Goal: Task Accomplishment & Management: Complete application form

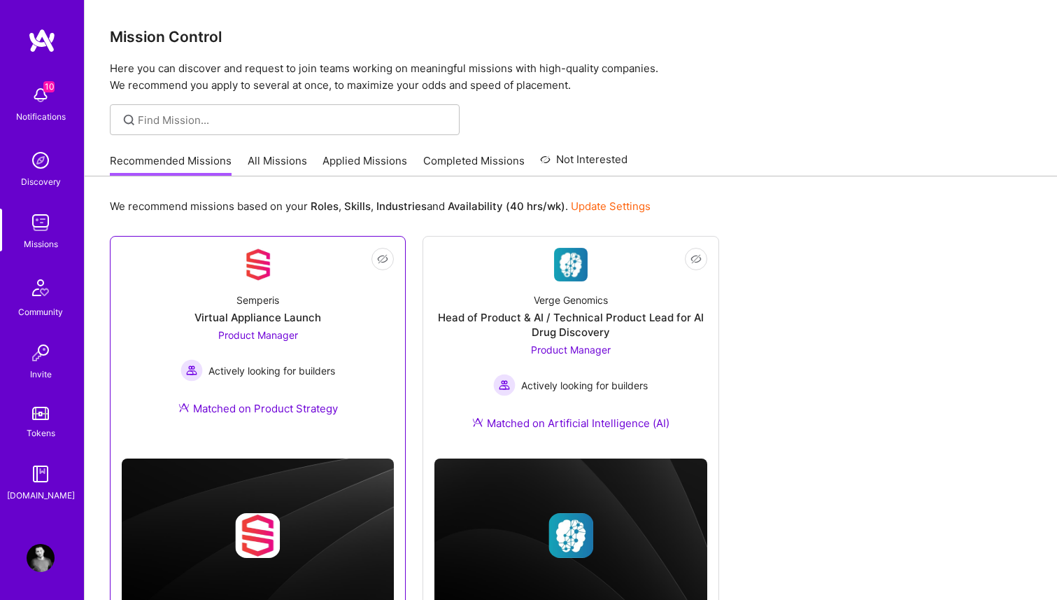
scroll to position [57, 0]
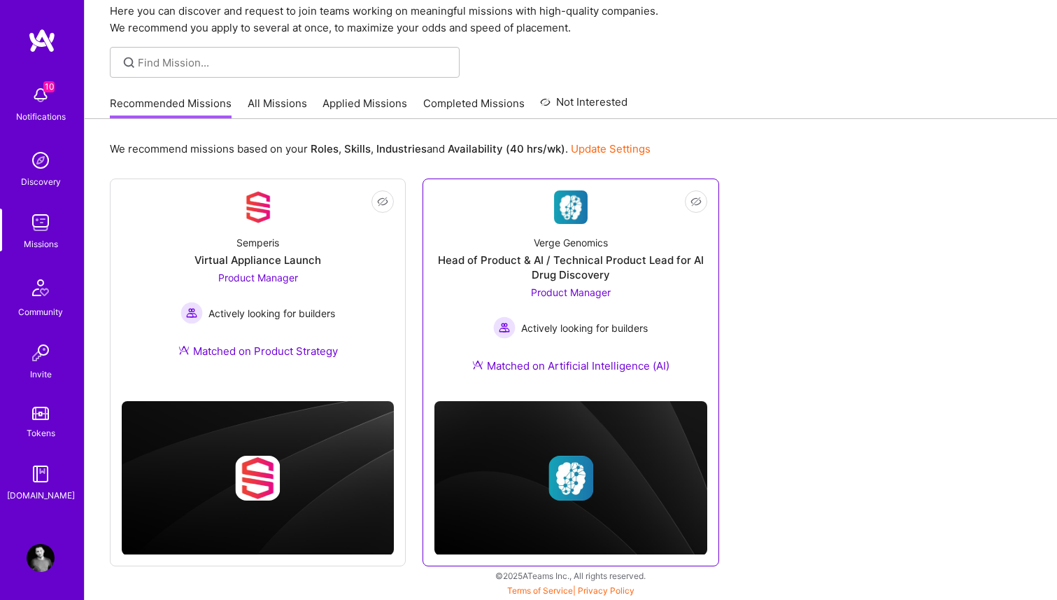
click at [595, 270] on div "Head of Product & AI / Technical Product Lead for AI Drug Discovery" at bounding box center [570, 267] width 272 height 29
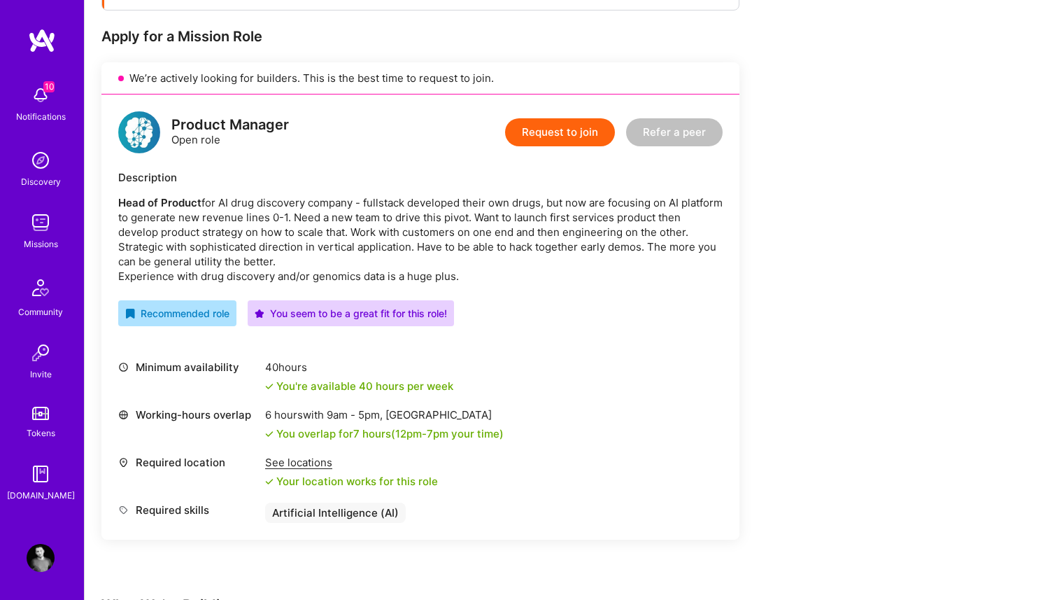
scroll to position [268, 0]
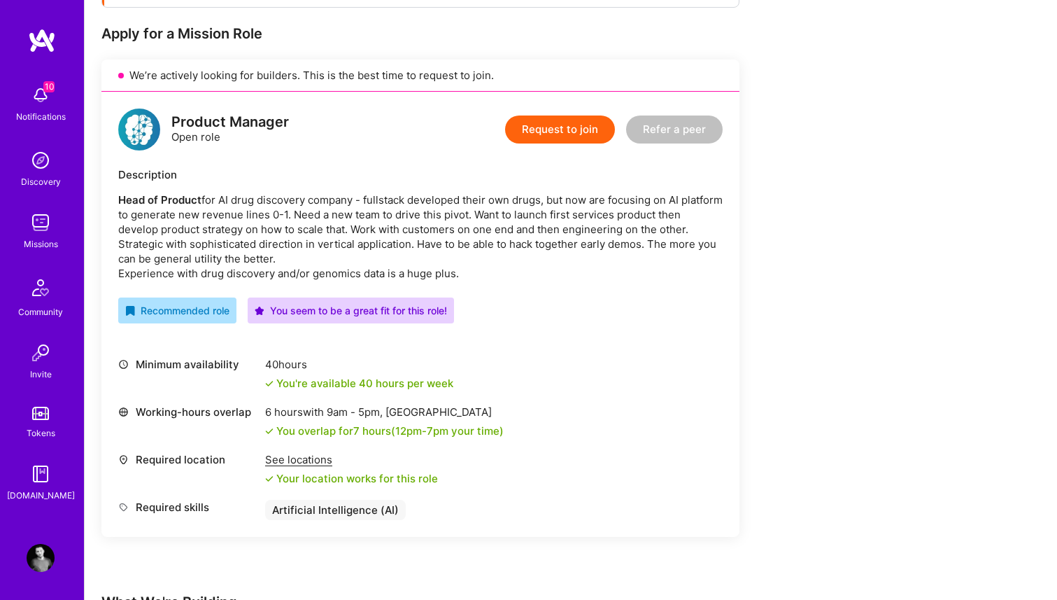
click at [550, 126] on button "Request to join" at bounding box center [560, 129] width 110 height 28
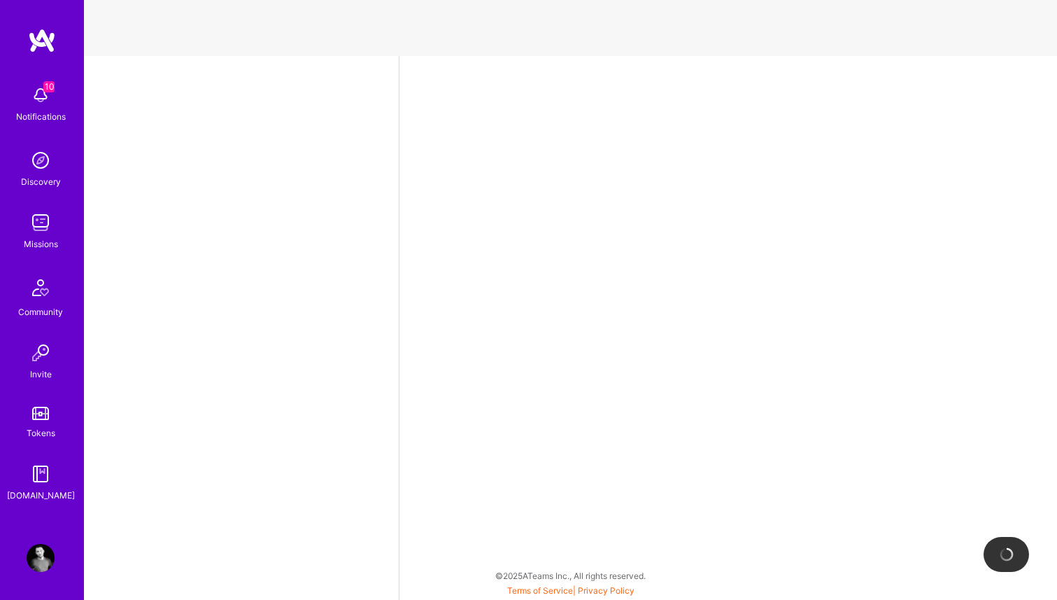
select select "US"
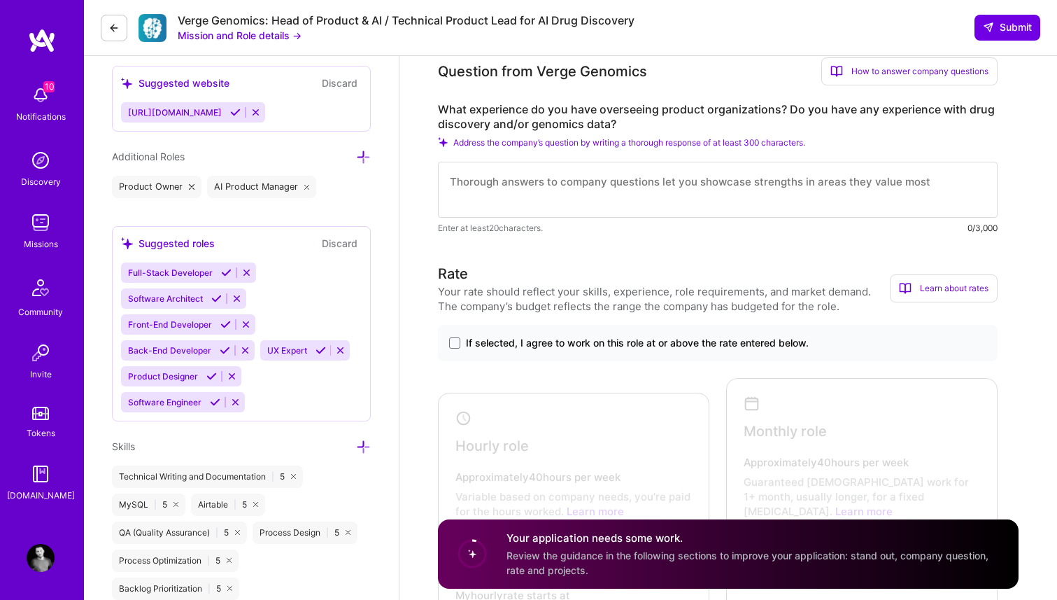
scroll to position [600, 0]
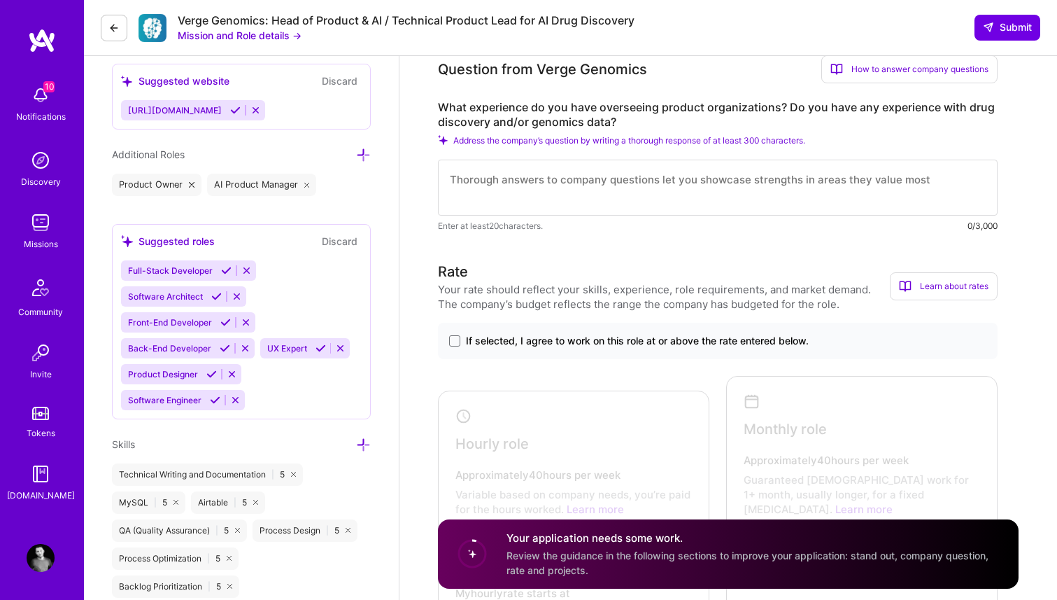
click at [558, 117] on label "What experience do you have overseeing product organizations? Do you have any e…" at bounding box center [718, 114] width 560 height 29
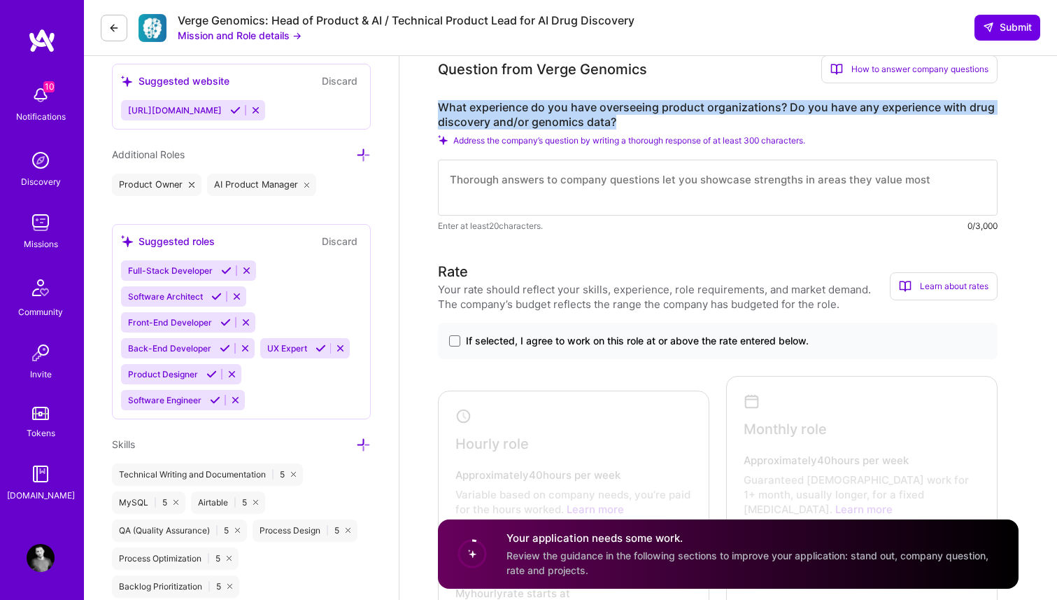
click at [558, 117] on label "What experience do you have overseeing product organizations? Do you have any e…" at bounding box center [718, 114] width 560 height 29
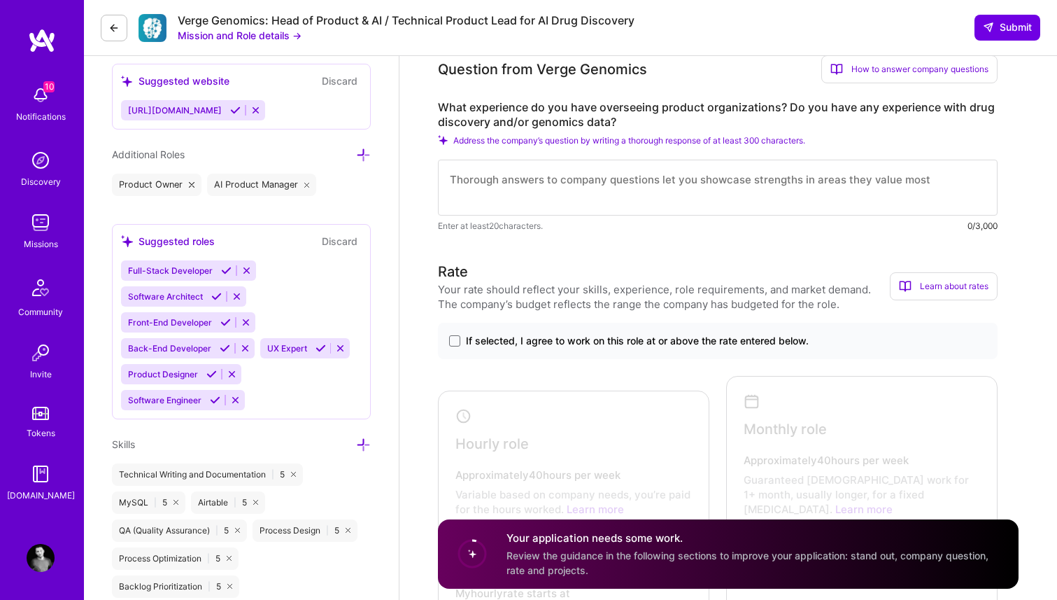
click at [660, 115] on label "What experience do you have overseeing product organizations? Do you have any e…" at bounding box center [718, 114] width 560 height 29
click at [451, 339] on span at bounding box center [454, 340] width 11 height 11
click at [0, 0] on input "If selected, I agree to work on this role at or above the rate entered below." at bounding box center [0, 0] width 0 height 0
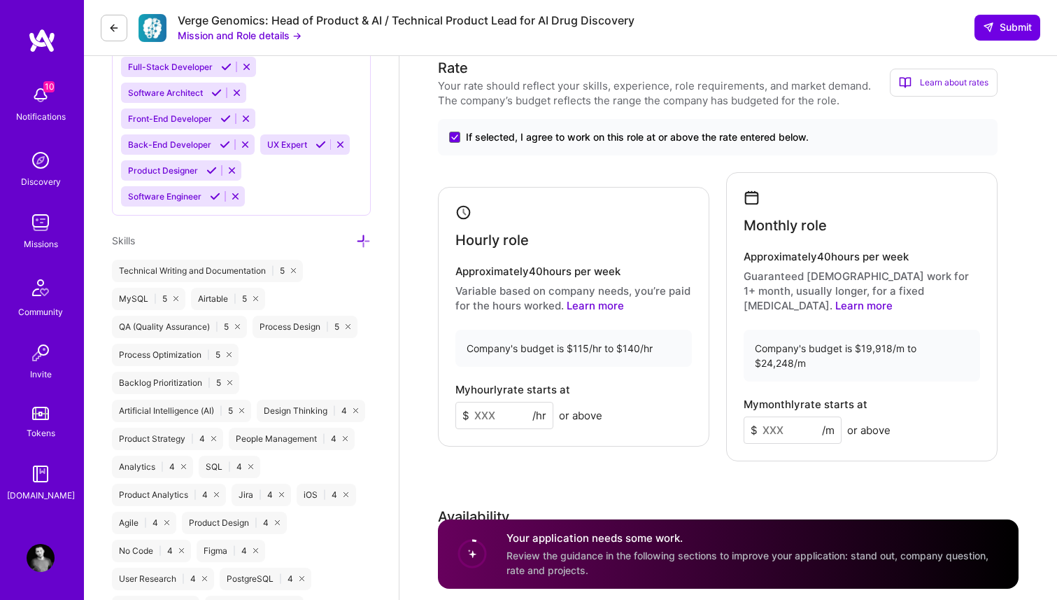
scroll to position [809, 0]
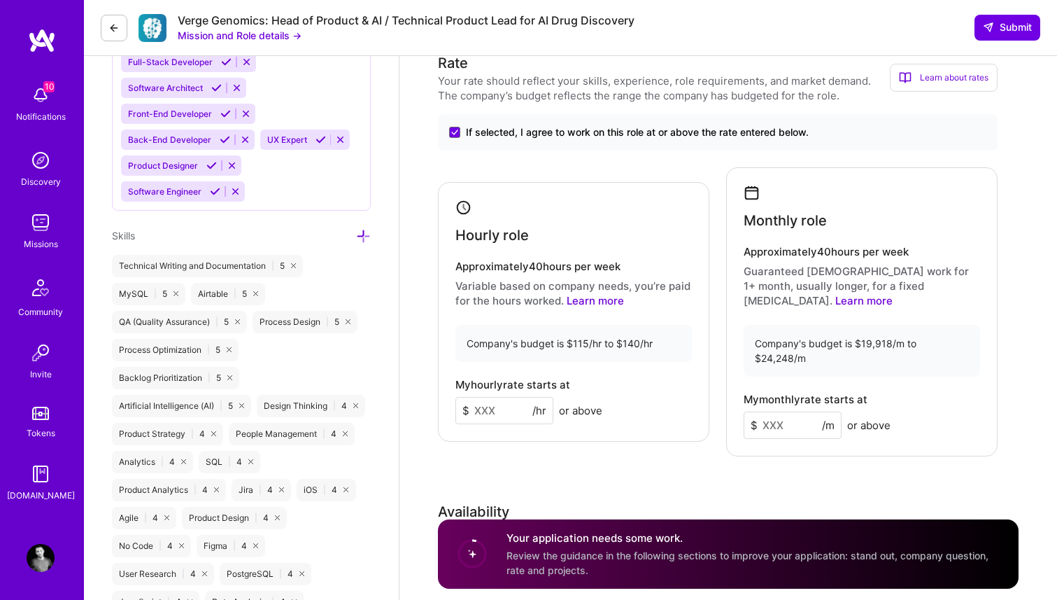
click at [501, 397] on input at bounding box center [504, 410] width 98 height 27
type input "140"
click at [793, 411] on input at bounding box center [793, 424] width 98 height 27
type input "22500"
click at [711, 463] on div "Rate Your rate should reflect your skills, experience, role requirements, and m…" at bounding box center [728, 375] width 581 height 646
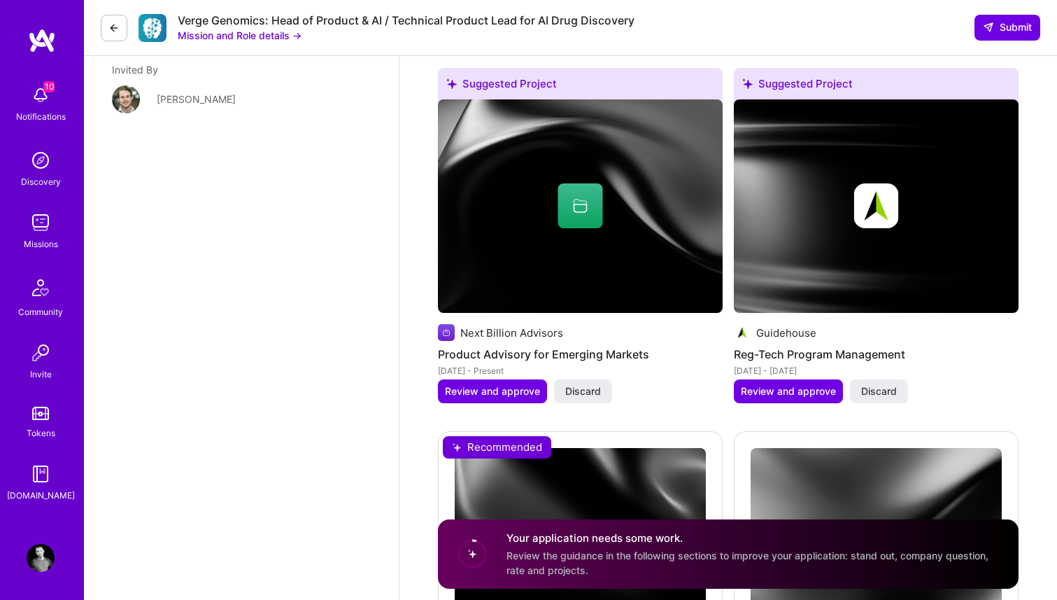
scroll to position [2109, 0]
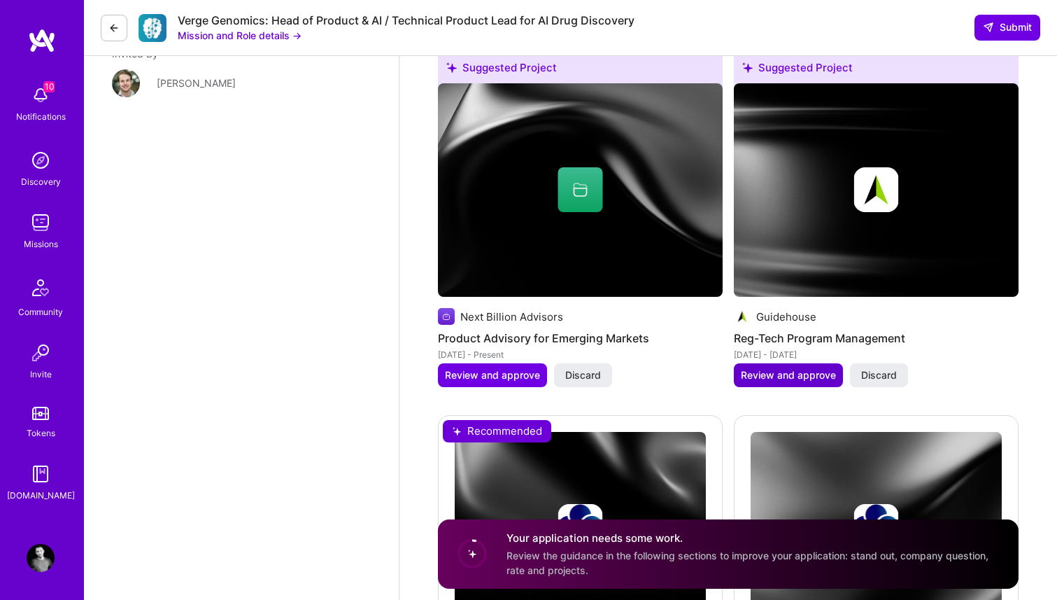
click at [763, 368] on span "Review and approve" at bounding box center [788, 375] width 95 height 14
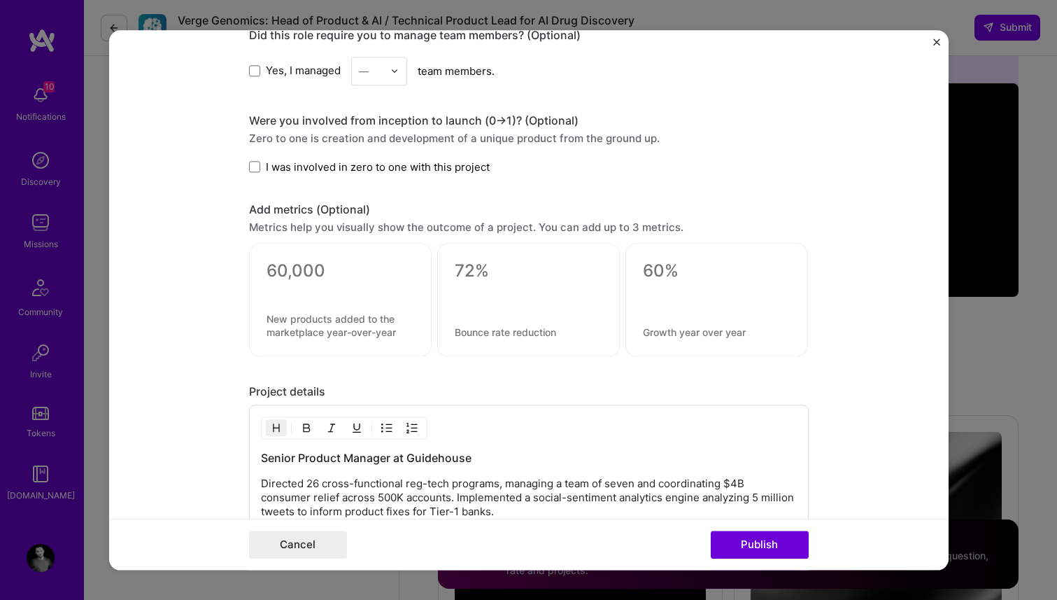
scroll to position [1062, 0]
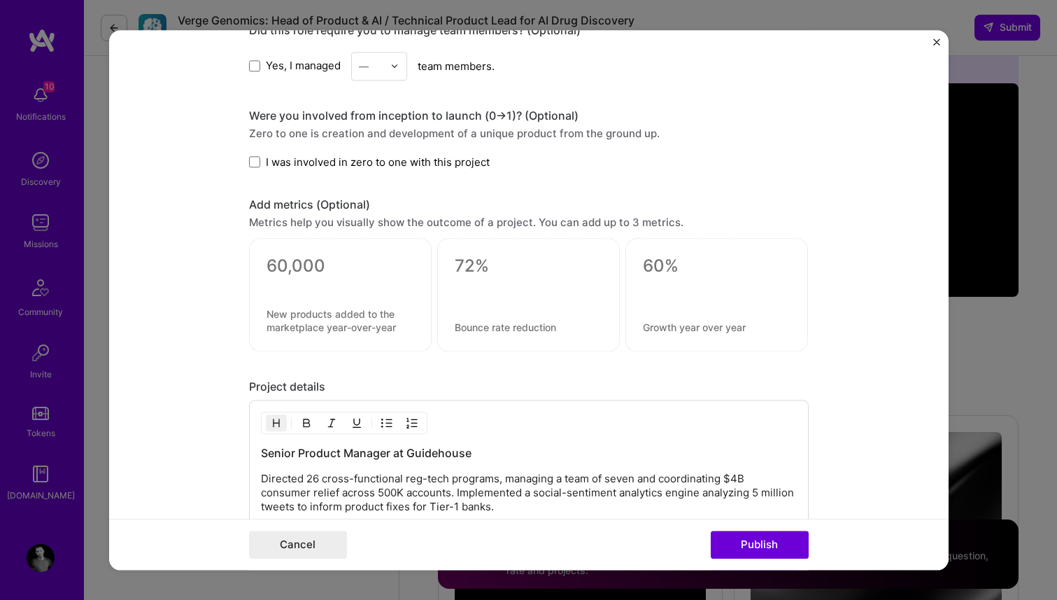
click at [395, 67] on img at bounding box center [394, 66] width 8 height 8
click at [381, 181] on div "4" at bounding box center [379, 181] width 48 height 26
click at [388, 165] on span "I was involved in zero to one with this project" at bounding box center [378, 162] width 224 height 15
click at [0, 0] on input "I was involved in zero to one with this project" at bounding box center [0, 0] width 0 height 0
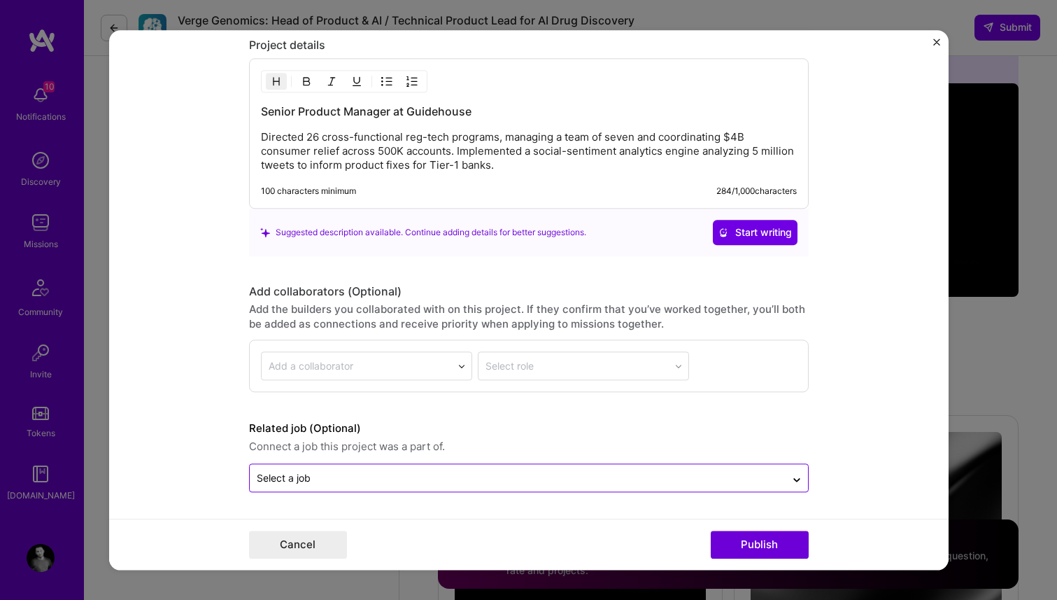
click at [667, 485] on input "text" at bounding box center [518, 477] width 522 height 15
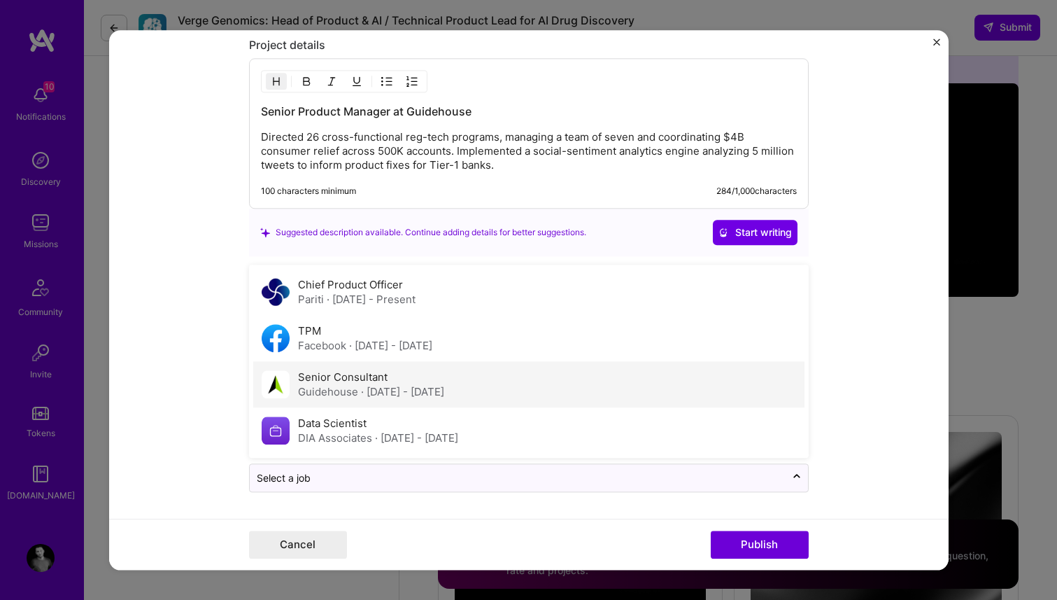
click at [562, 383] on div "Senior Consultant Guidehouse · Mar 2014 - Dec 2015" at bounding box center [528, 384] width 551 height 46
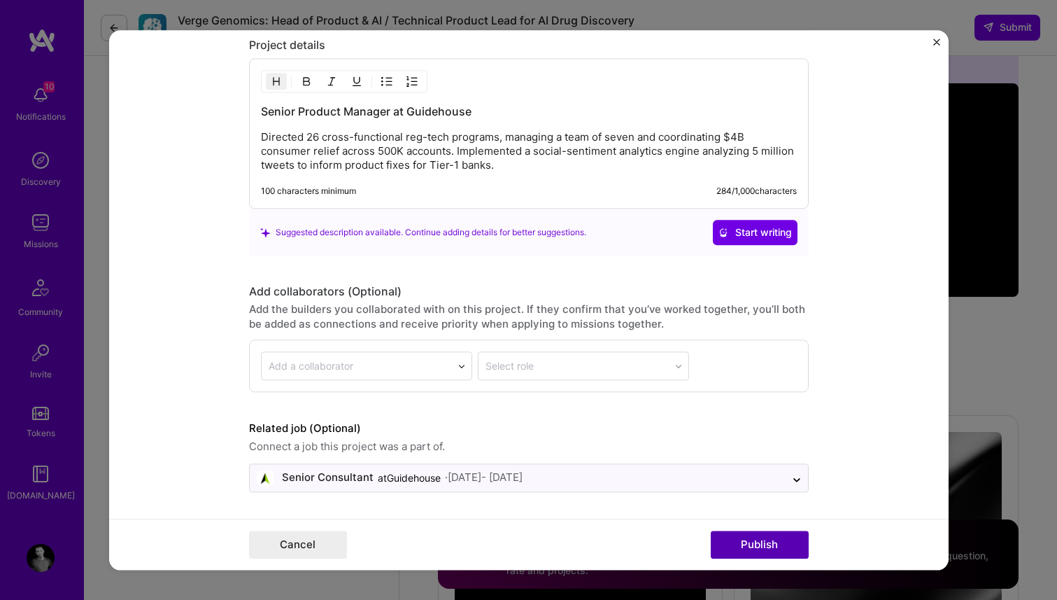
click at [754, 536] on button "Publish" at bounding box center [760, 544] width 98 height 28
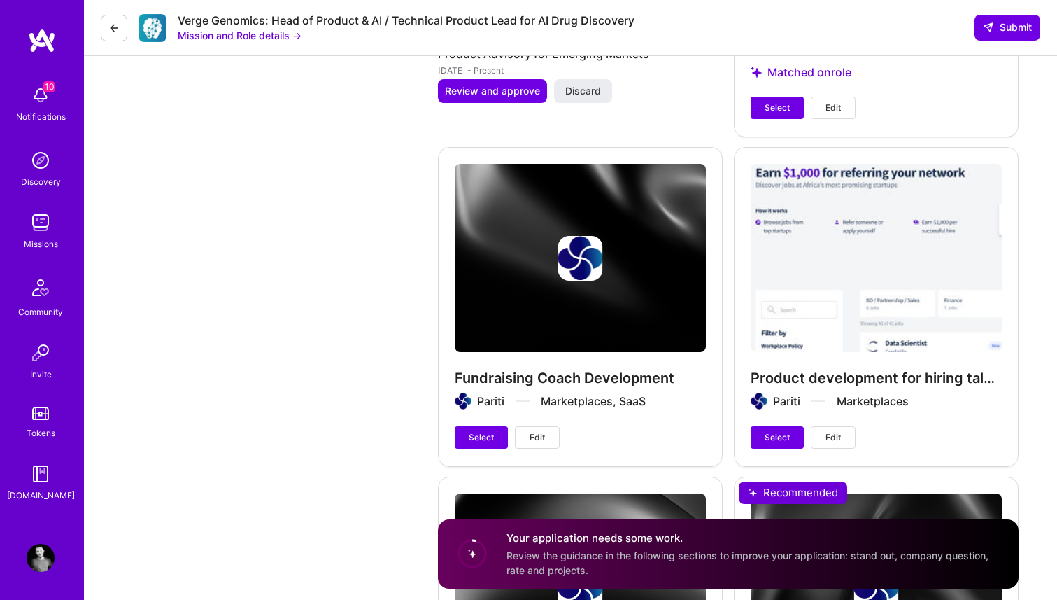
scroll to position [2408, 0]
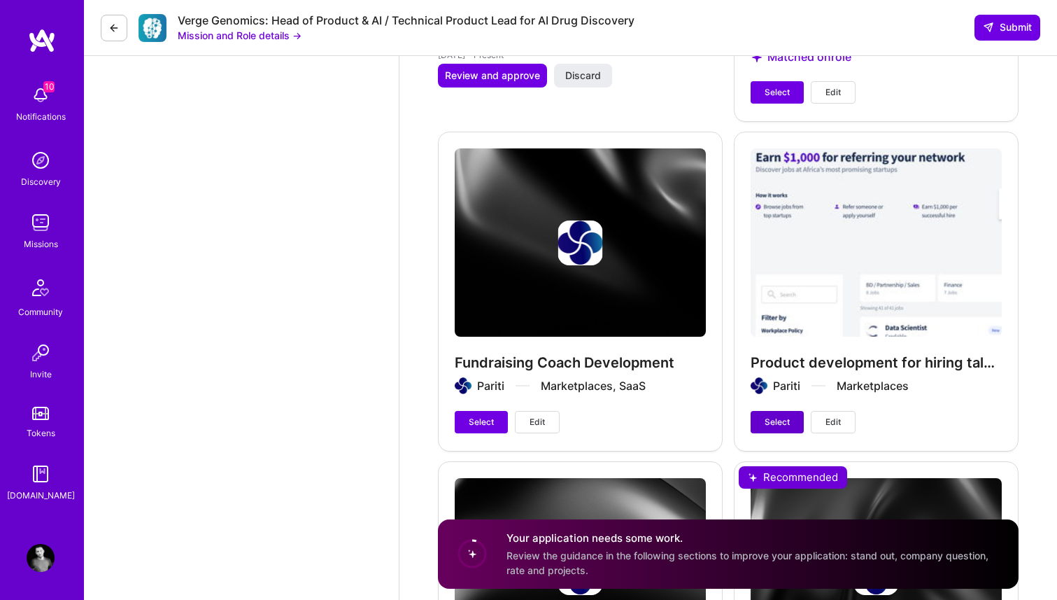
click at [777, 416] on span "Select" at bounding box center [777, 422] width 25 height 13
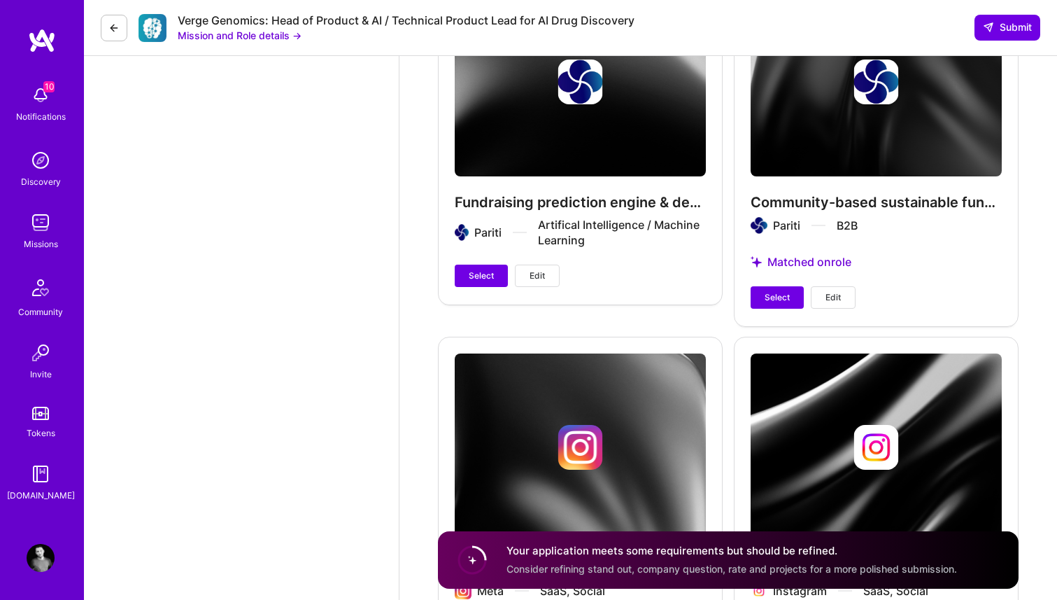
scroll to position [2891, 0]
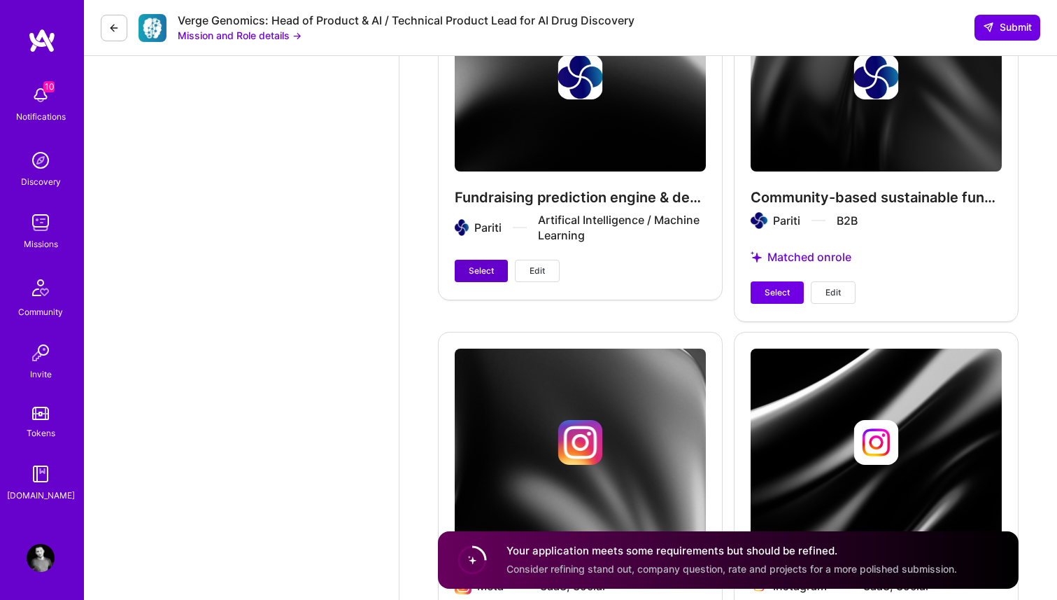
click at [491, 264] on span "Select" at bounding box center [481, 270] width 25 height 13
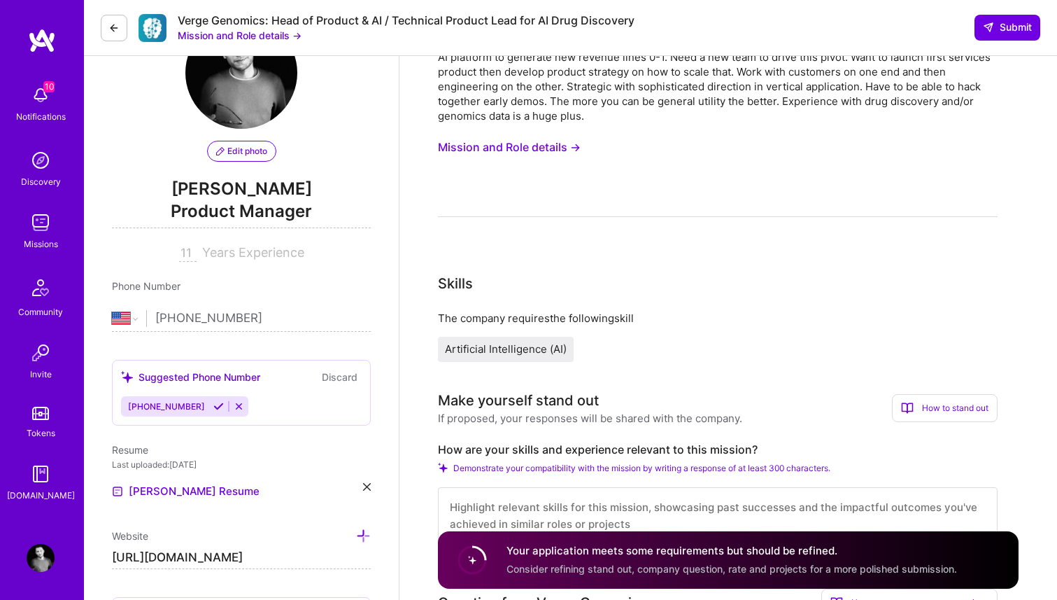
scroll to position [0, 0]
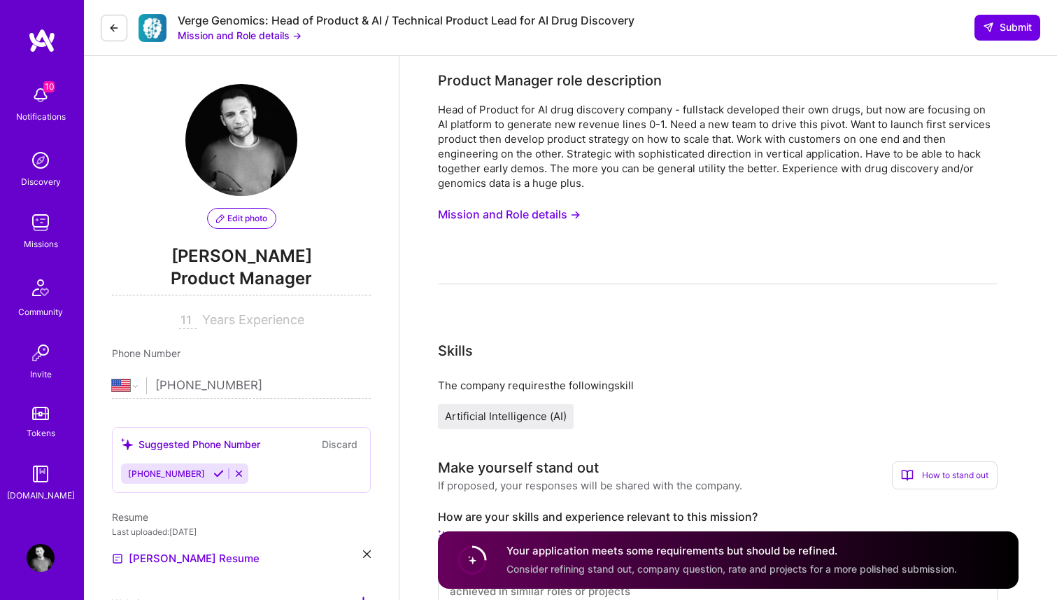
click at [639, 231] on div "Head of Product for AI drug discovery company - fullstack developed their own d…" at bounding box center [718, 193] width 560 height 182
click at [527, 211] on button "Mission and Role details →" at bounding box center [509, 215] width 143 height 26
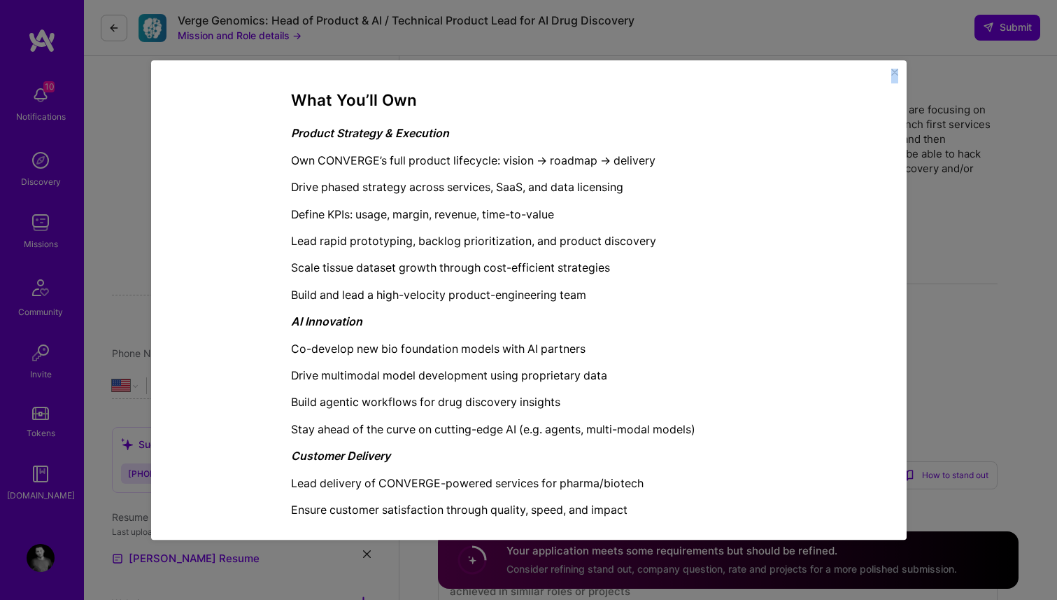
scroll to position [1320, 0]
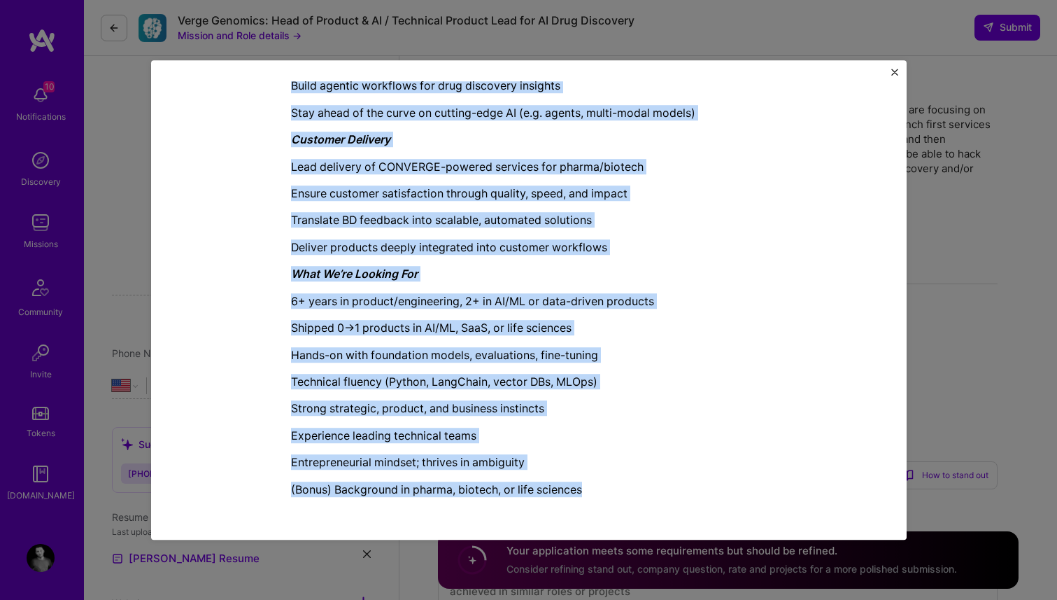
drag, startPoint x: 285, startPoint y: 169, endPoint x: 626, endPoint y: 486, distance: 465.8
copy div "Product Manager role description Head of Product for AI drug discovery company …"
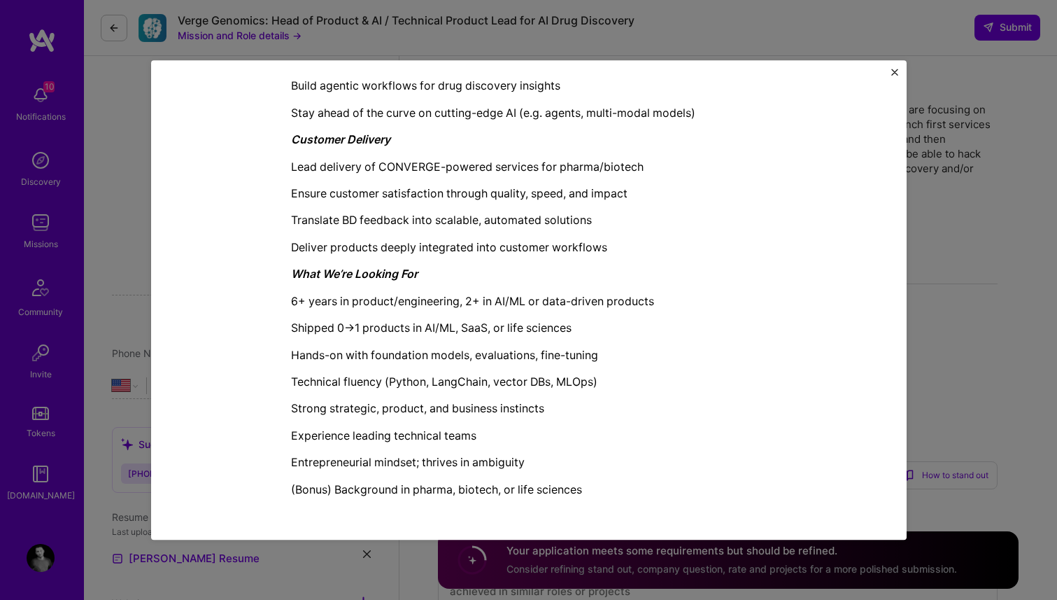
click at [968, 267] on div "Mission Description and Role Details Product Manager role description Head of P…" at bounding box center [528, 300] width 1057 height 600
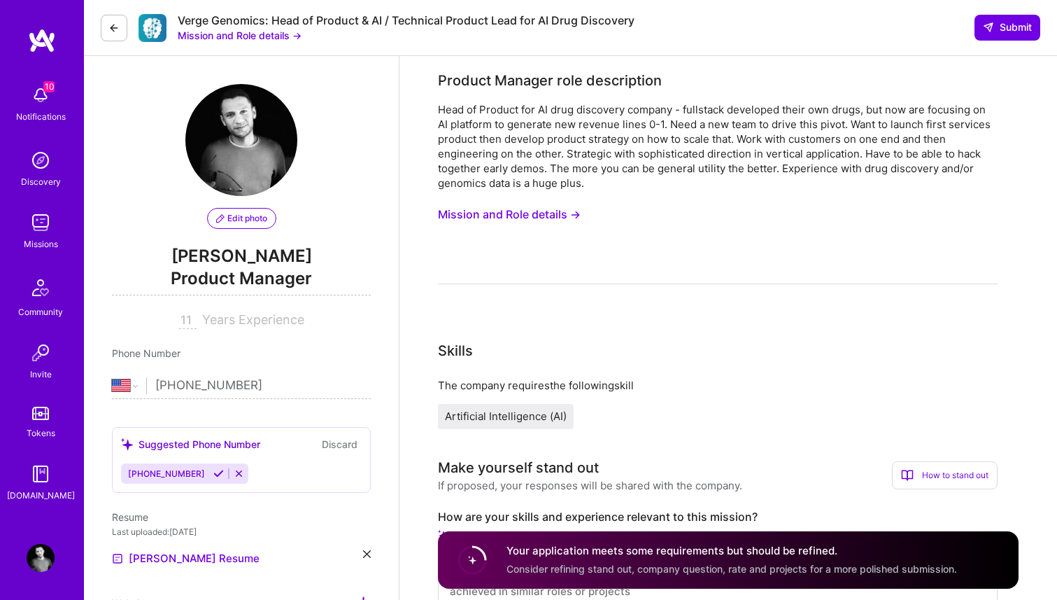
click at [271, 29] on button "Mission and Role details →" at bounding box center [240, 35] width 124 height 15
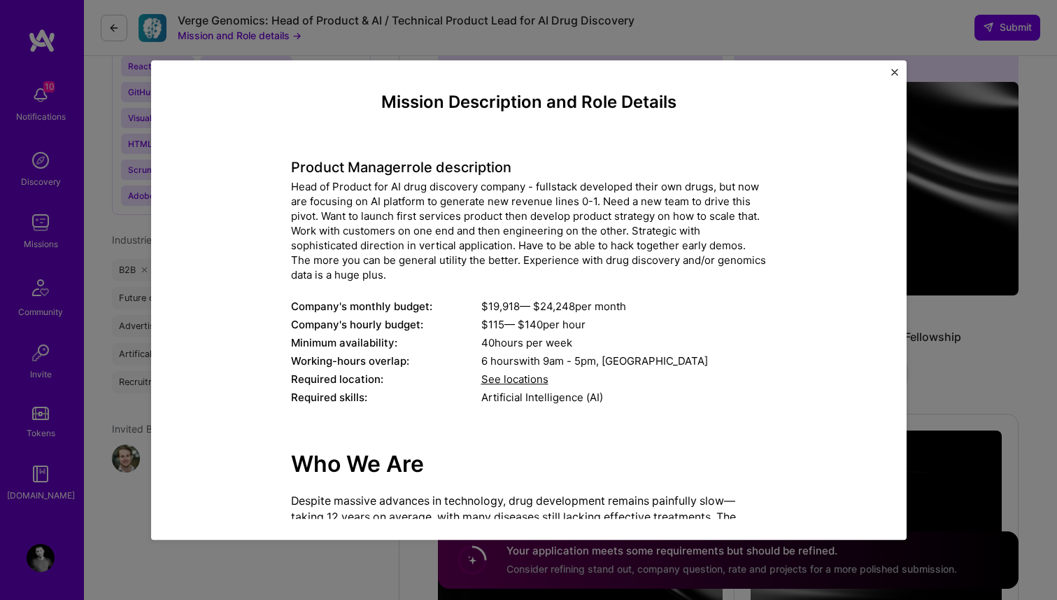
scroll to position [1610, 0]
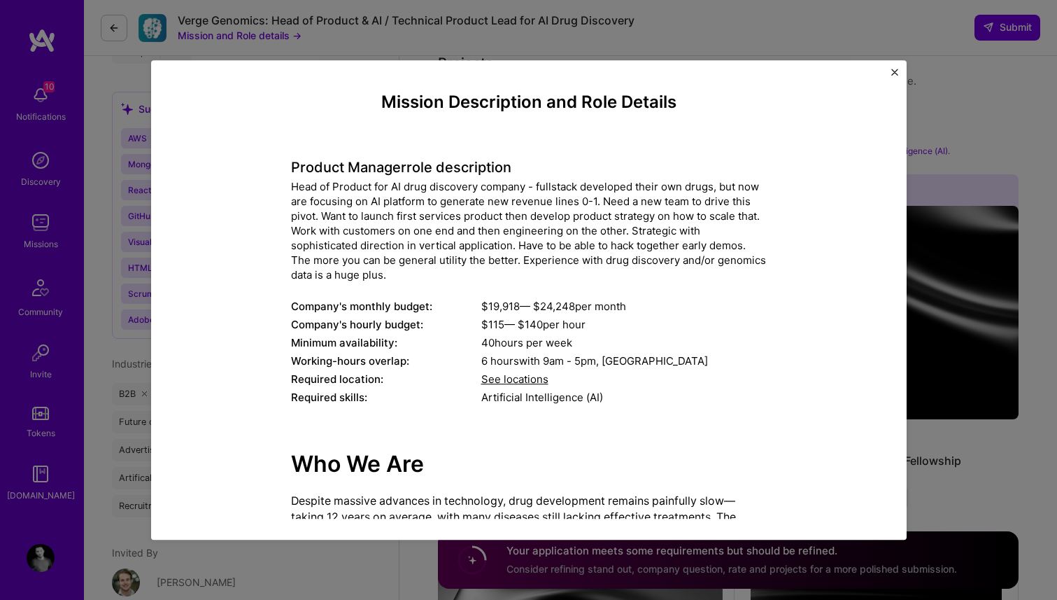
click at [953, 168] on div "Mission Description and Role Details Product Manager role description Head of P…" at bounding box center [528, 300] width 1057 height 600
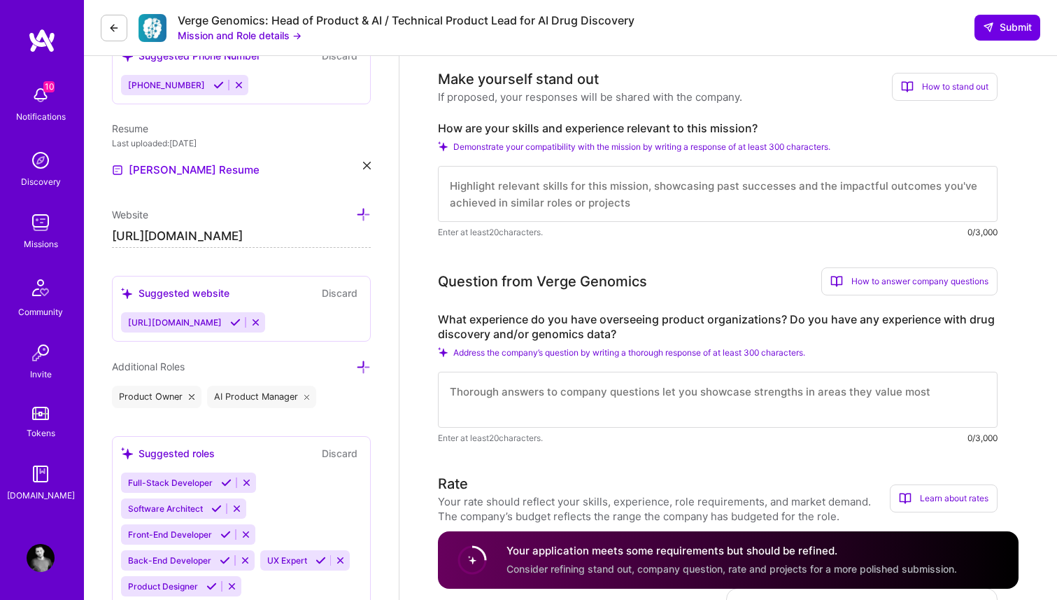
scroll to position [404, 0]
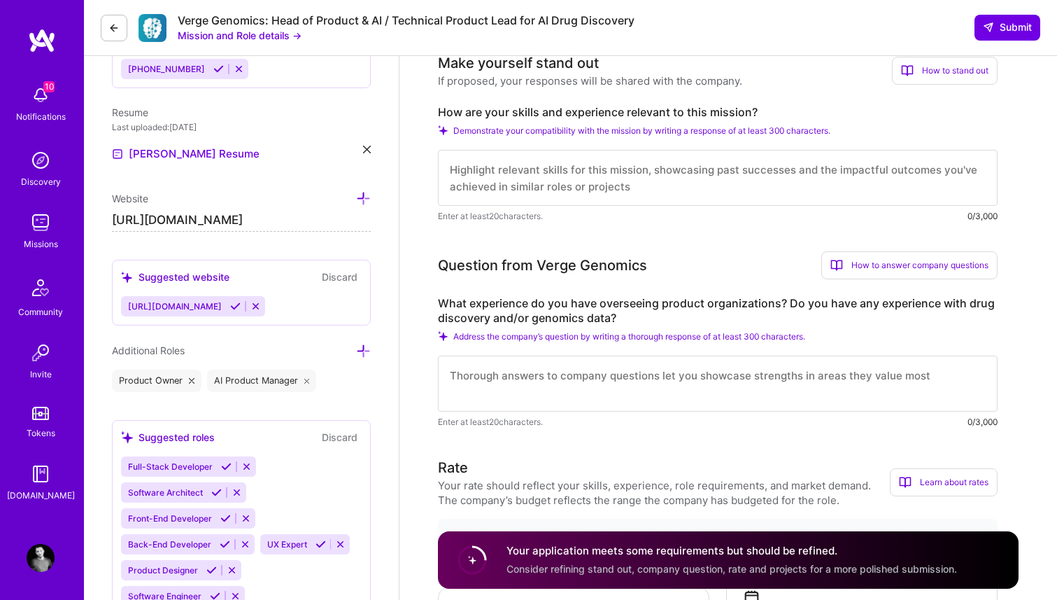
click at [544, 113] on label "How are your skills and experience relevant to this mission?" at bounding box center [718, 112] width 560 height 15
copy label "How are your skills and experience relevant to this mission?"
click at [516, 308] on label "What experience do you have overseeing product organizations? Do you have any e…" at bounding box center [718, 310] width 560 height 29
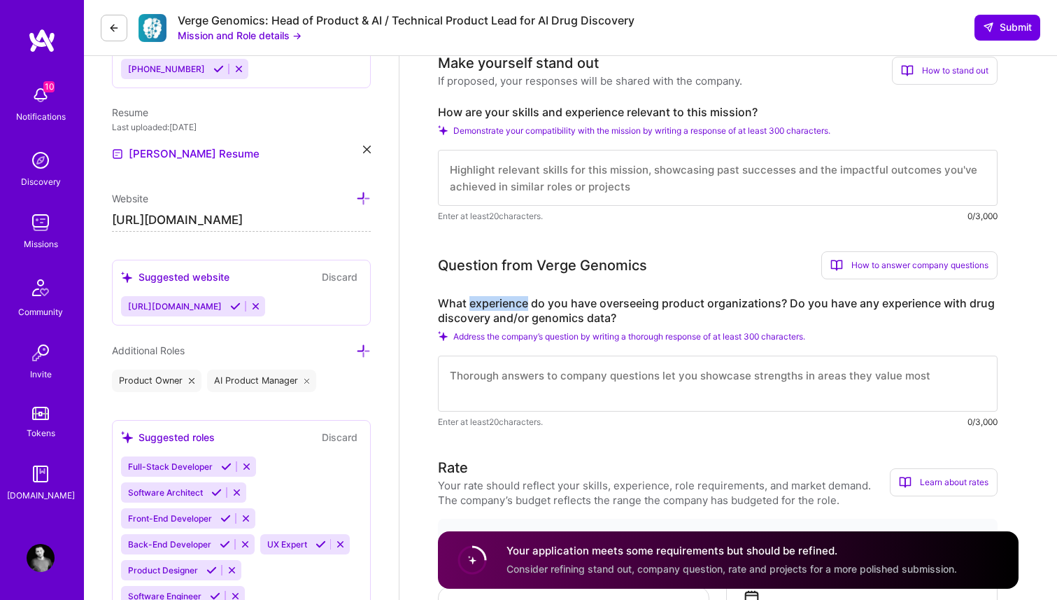
click at [516, 308] on label "What experience do you have overseeing product organizations? Do you have any e…" at bounding box center [718, 310] width 560 height 29
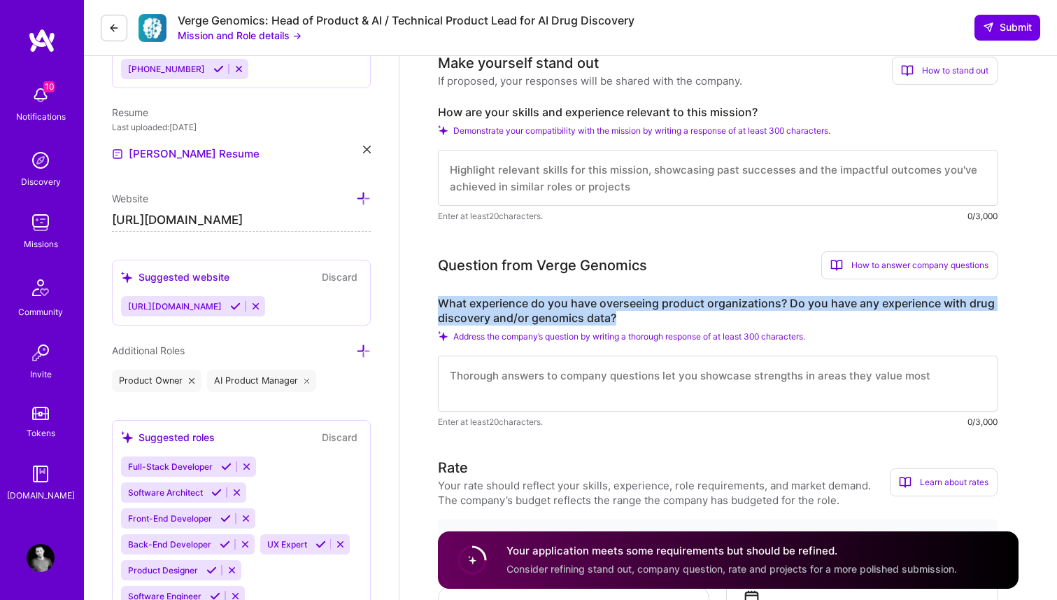
click at [516, 308] on label "What experience do you have overseeing product organizations? Do you have any e…" at bounding box center [718, 310] width 560 height 29
copy label "What experience do you have overseeing product organizations? Do you have any e…"
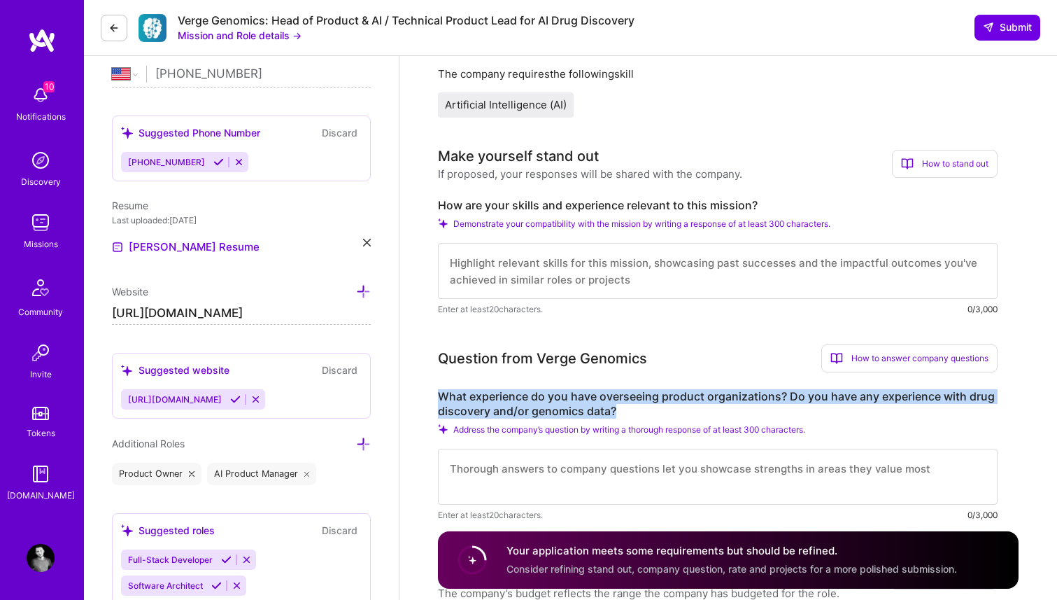
scroll to position [156, 0]
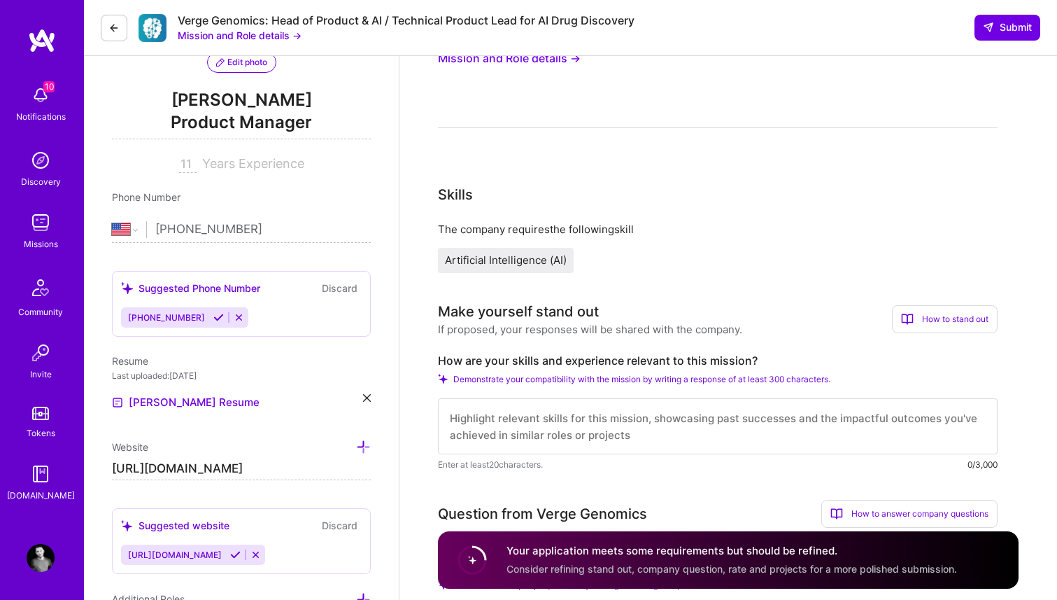
click at [619, 418] on textarea at bounding box center [718, 426] width 560 height 56
paste textarea "I have 12+ years leading high-impact product and data organizations at Meta, Fo…"
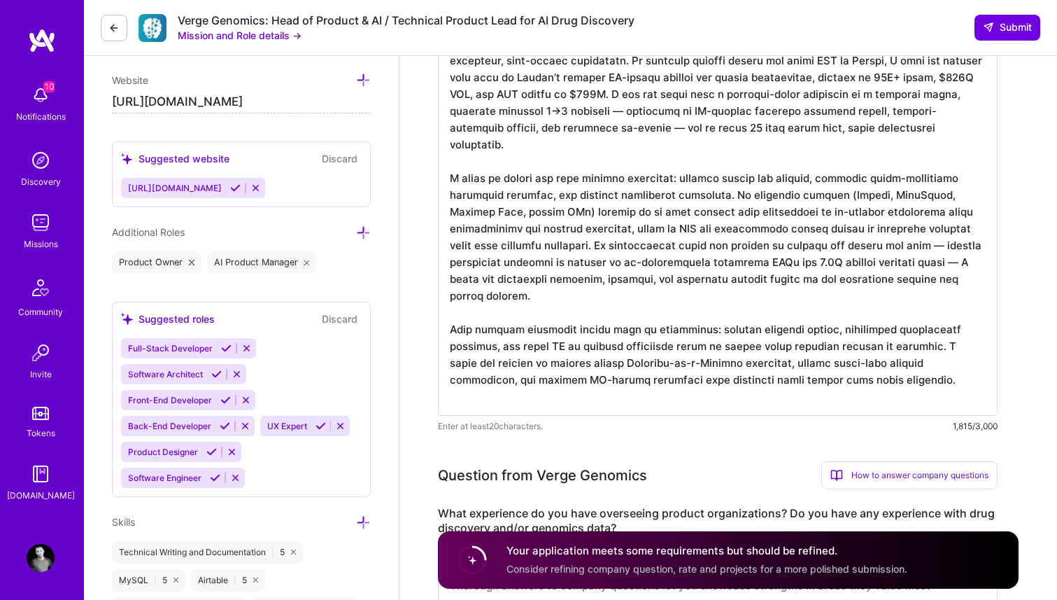
scroll to position [531, 0]
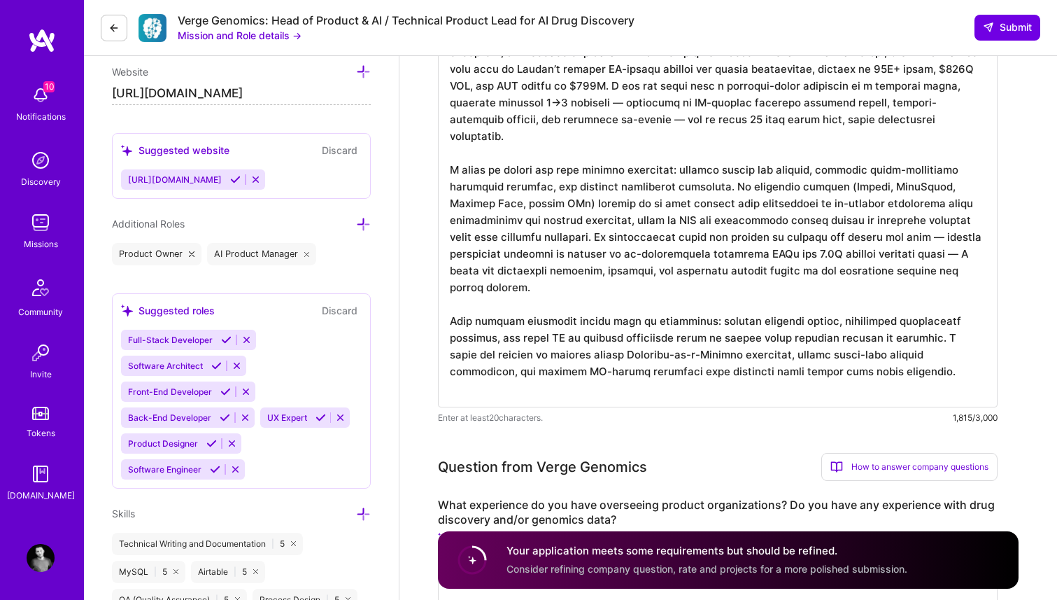
click at [579, 102] on textarea at bounding box center [718, 203] width 560 height 409
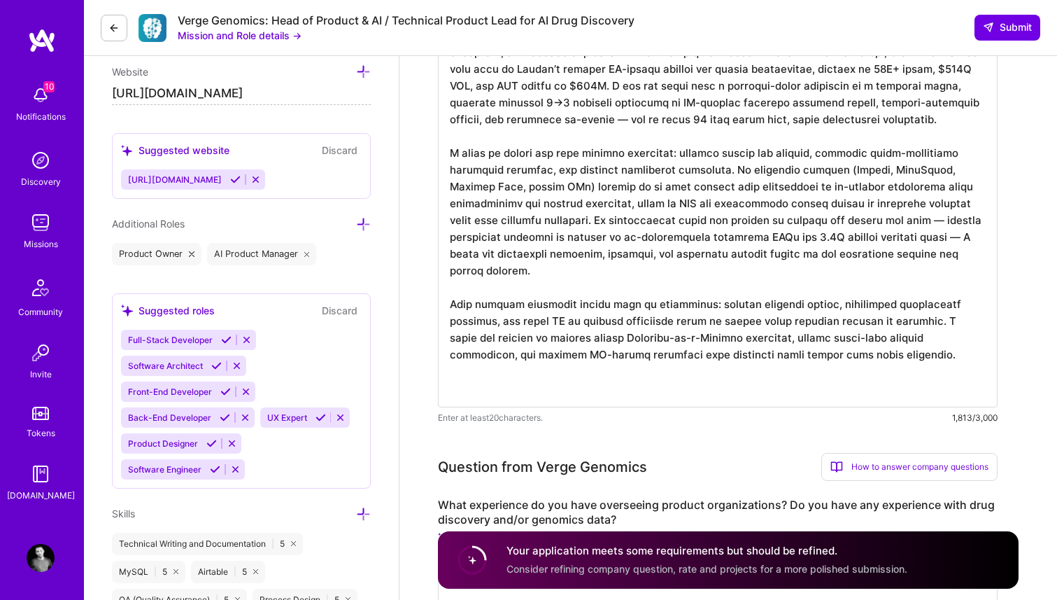
click at [553, 115] on textarea at bounding box center [718, 203] width 560 height 409
click at [604, 115] on textarea at bounding box center [718, 203] width 560 height 409
click at [552, 184] on textarea at bounding box center [718, 203] width 560 height 409
click at [835, 173] on textarea at bounding box center [718, 203] width 560 height 409
click at [924, 166] on textarea at bounding box center [718, 203] width 560 height 409
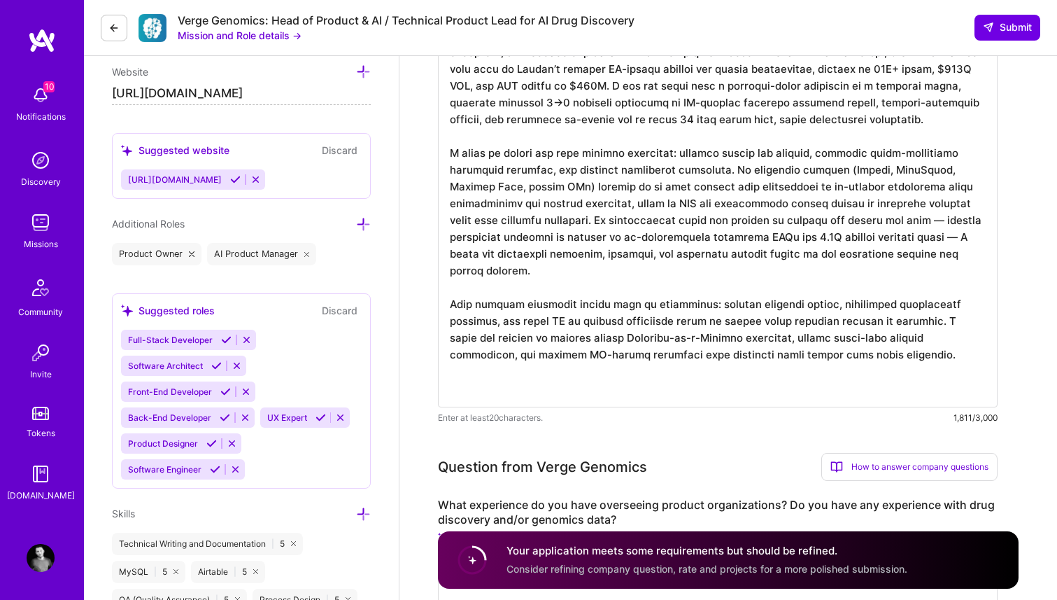
click at [845, 185] on textarea at bounding box center [718, 203] width 560 height 409
click at [581, 183] on textarea at bounding box center [718, 203] width 560 height 409
click at [742, 188] on textarea at bounding box center [718, 203] width 560 height 409
click at [777, 186] on textarea at bounding box center [718, 203] width 560 height 409
click at [663, 208] on textarea at bounding box center [718, 203] width 560 height 409
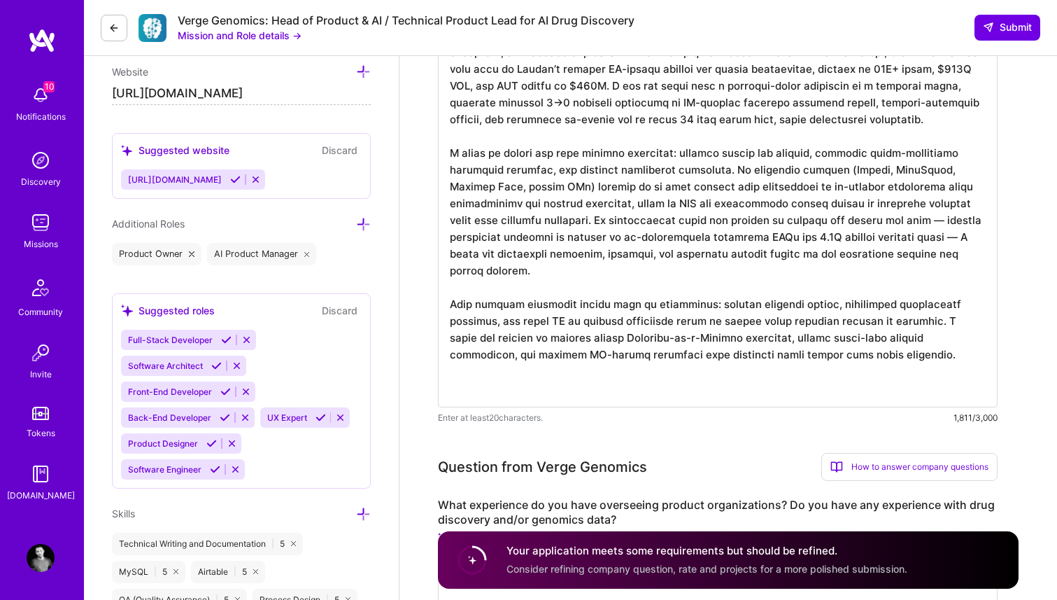
click at [944, 222] on textarea at bounding box center [718, 203] width 560 height 409
click at [949, 236] on textarea at bounding box center [718, 203] width 560 height 409
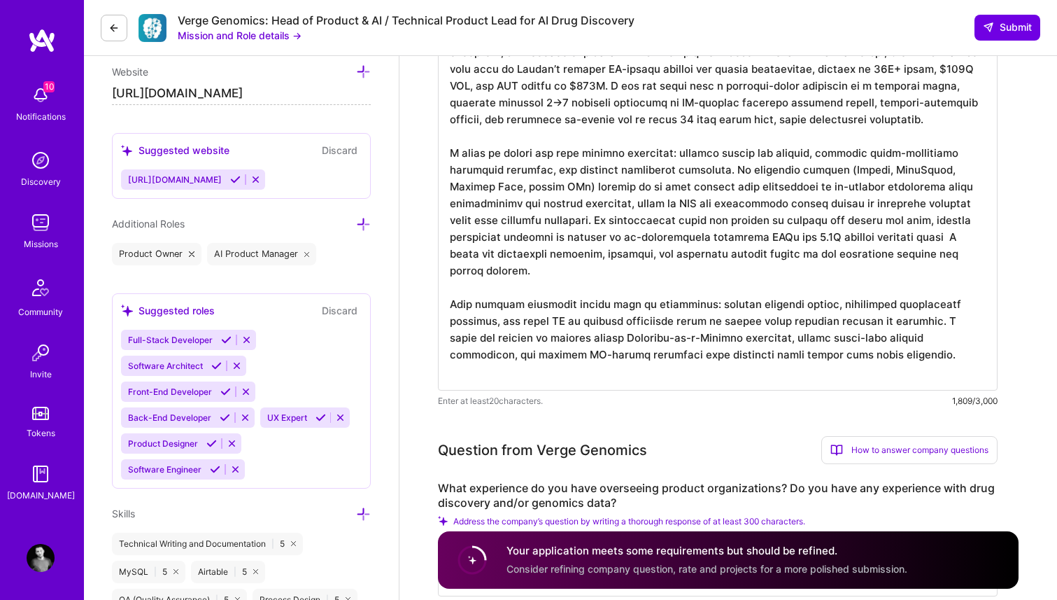
scroll to position [0, 0]
click at [656, 254] on textarea at bounding box center [718, 195] width 560 height 392
click at [575, 291] on textarea at bounding box center [718, 195] width 560 height 392
click at [753, 301] on textarea at bounding box center [718, 195] width 560 height 392
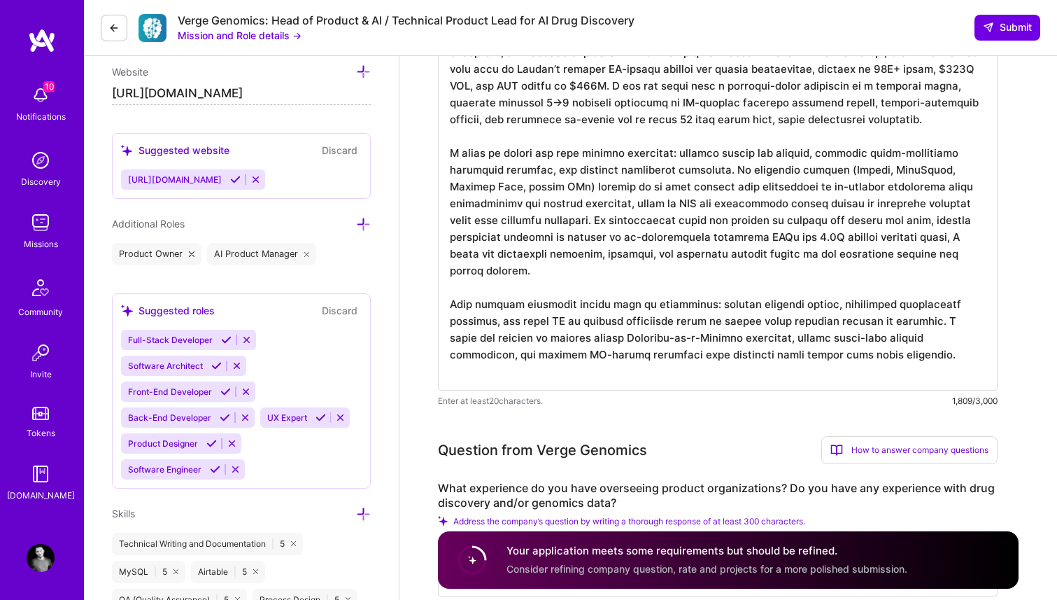
click at [800, 310] on textarea at bounding box center [718, 195] width 560 height 392
click at [747, 311] on textarea at bounding box center [718, 195] width 560 height 392
click at [726, 325] on textarea at bounding box center [718, 195] width 560 height 392
click at [827, 320] on textarea at bounding box center [718, 195] width 560 height 392
click at [642, 324] on textarea at bounding box center [718, 195] width 560 height 392
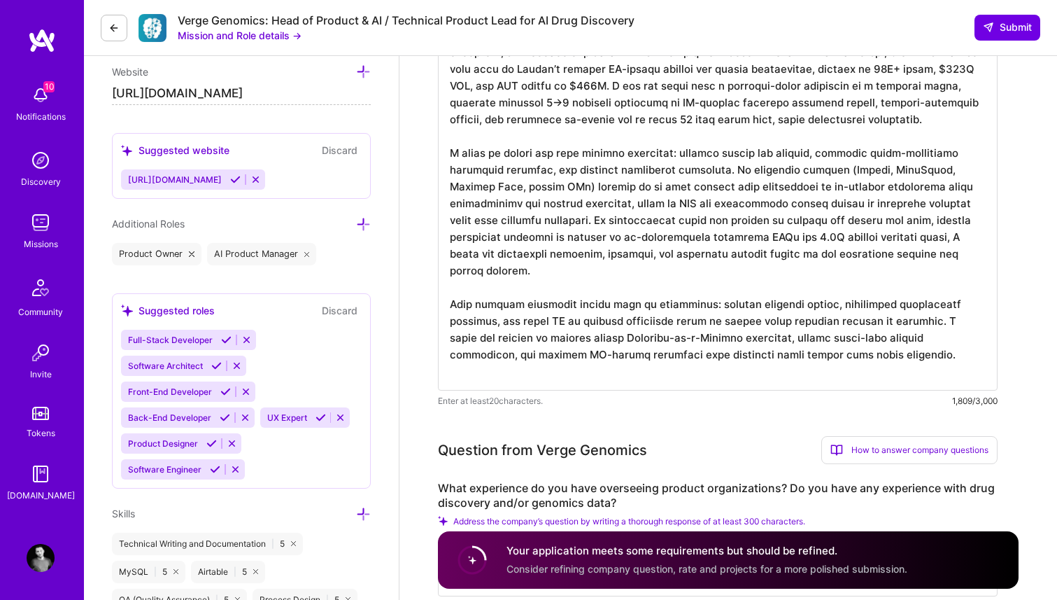
drag, startPoint x: 679, startPoint y: 320, endPoint x: 569, endPoint y: 322, distance: 109.9
click at [569, 322] on textarea at bounding box center [718, 195] width 560 height 392
click at [763, 316] on textarea at bounding box center [718, 195] width 560 height 392
click at [781, 334] on textarea at bounding box center [718, 195] width 560 height 392
click at [789, 335] on textarea at bounding box center [718, 195] width 560 height 392
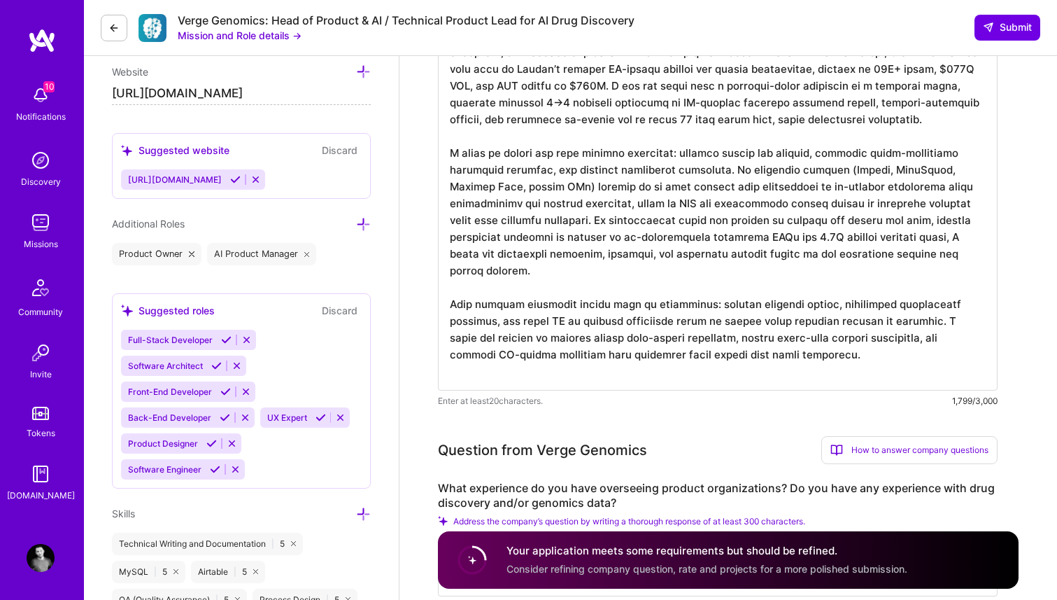
click at [695, 347] on textarea at bounding box center [718, 195] width 560 height 392
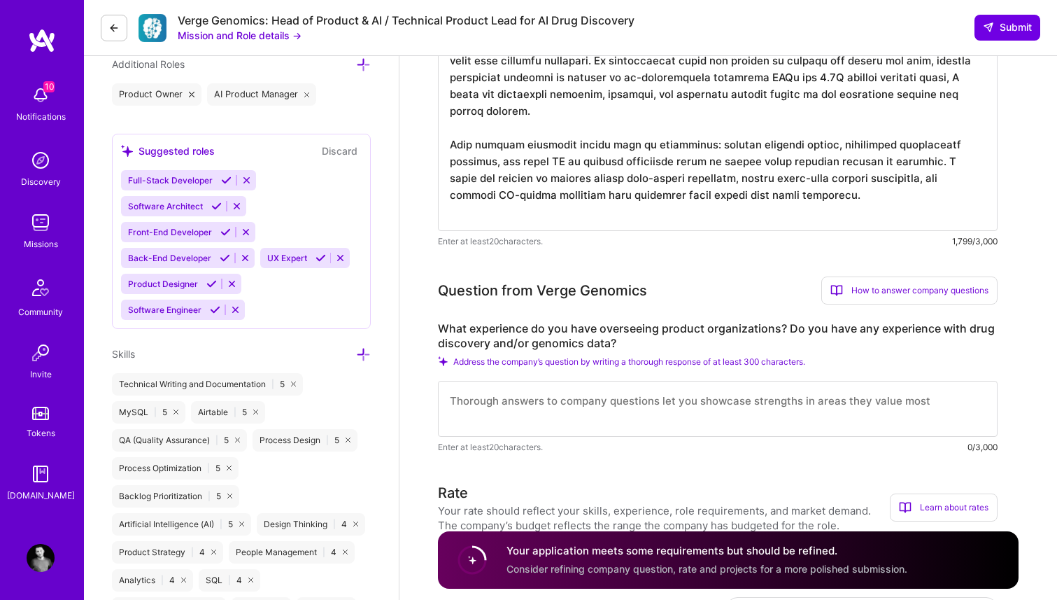
scroll to position [704, 0]
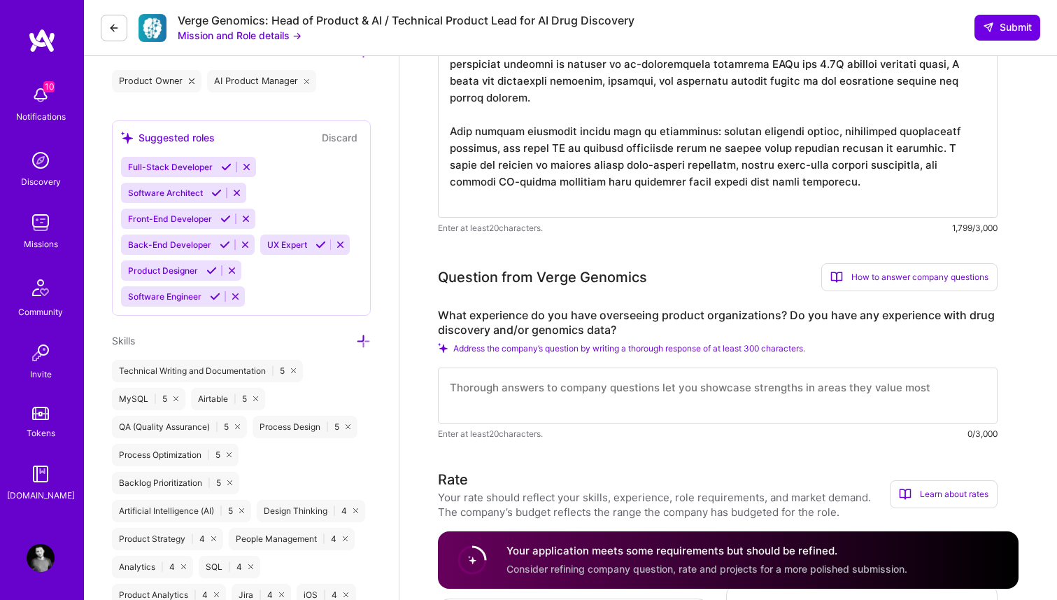
type textarea "I have 12+ years leading high-impact product and data organizations at Meta, Fo…"
click at [530, 400] on textarea at bounding box center [718, 395] width 560 height 56
paste textarea "I have led product, engineering, and data organizations across multiple domains…"
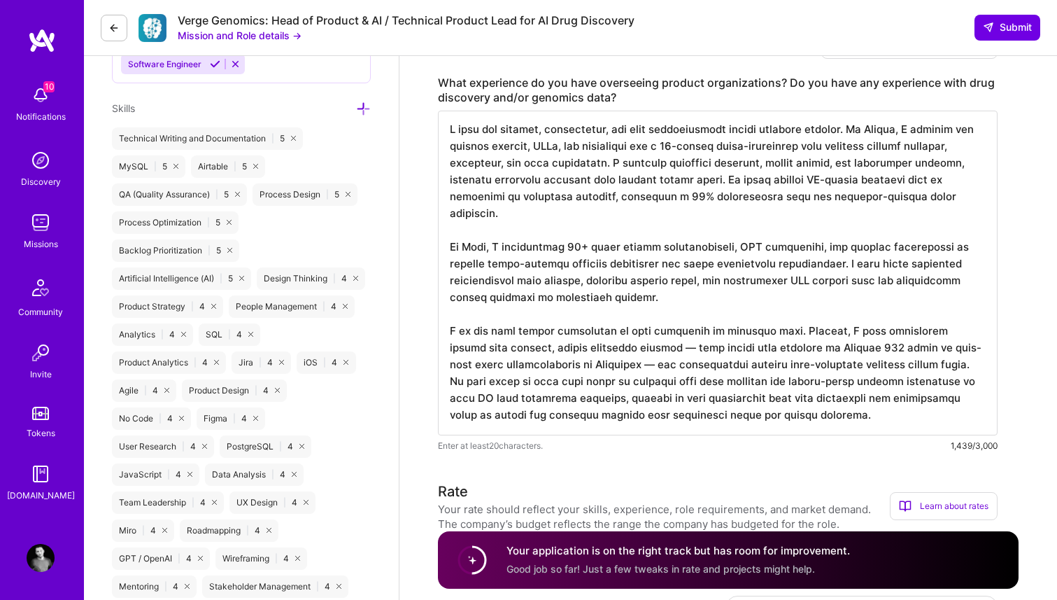
scroll to position [940, 0]
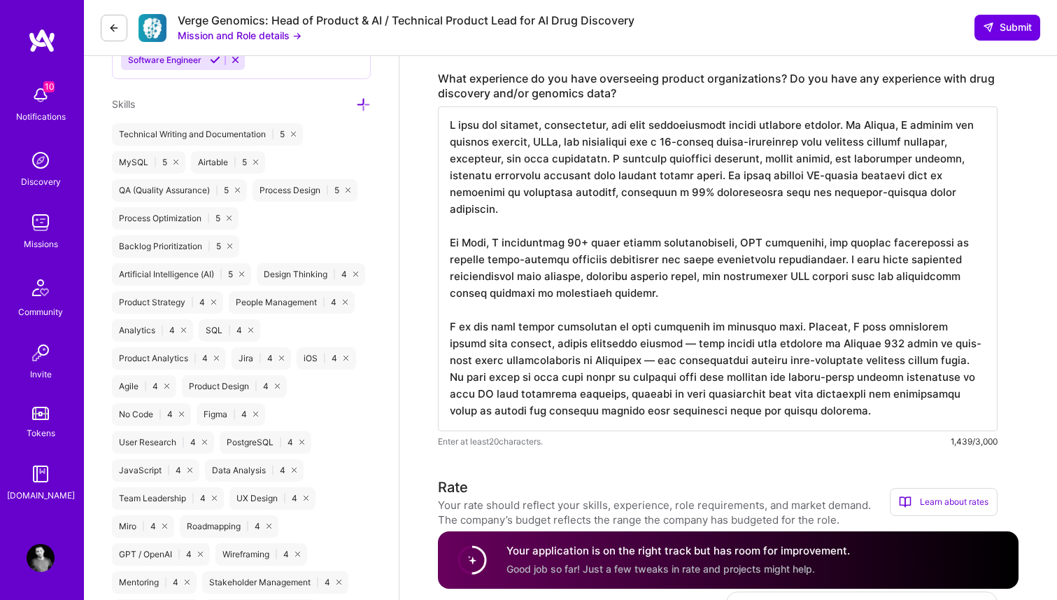
click at [686, 139] on textarea at bounding box center [718, 268] width 560 height 325
click at [819, 148] on textarea at bounding box center [718, 268] width 560 height 325
click at [610, 159] on textarea at bounding box center [718, 268] width 560 height 325
click at [558, 160] on textarea at bounding box center [718, 268] width 560 height 325
click at [712, 157] on textarea at bounding box center [718, 268] width 560 height 325
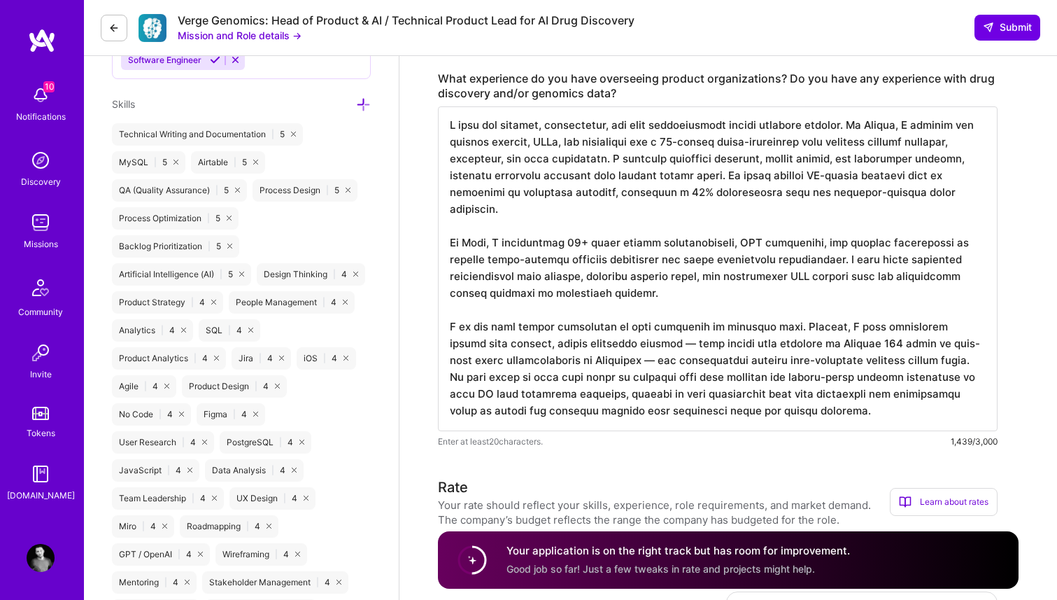
click at [800, 157] on textarea at bounding box center [718, 268] width 560 height 325
click at [879, 161] on textarea at bounding box center [718, 268] width 560 height 325
click at [560, 181] on textarea at bounding box center [718, 268] width 560 height 325
click at [735, 183] on textarea at bounding box center [718, 268] width 560 height 325
click at [826, 184] on textarea at bounding box center [718, 268] width 560 height 325
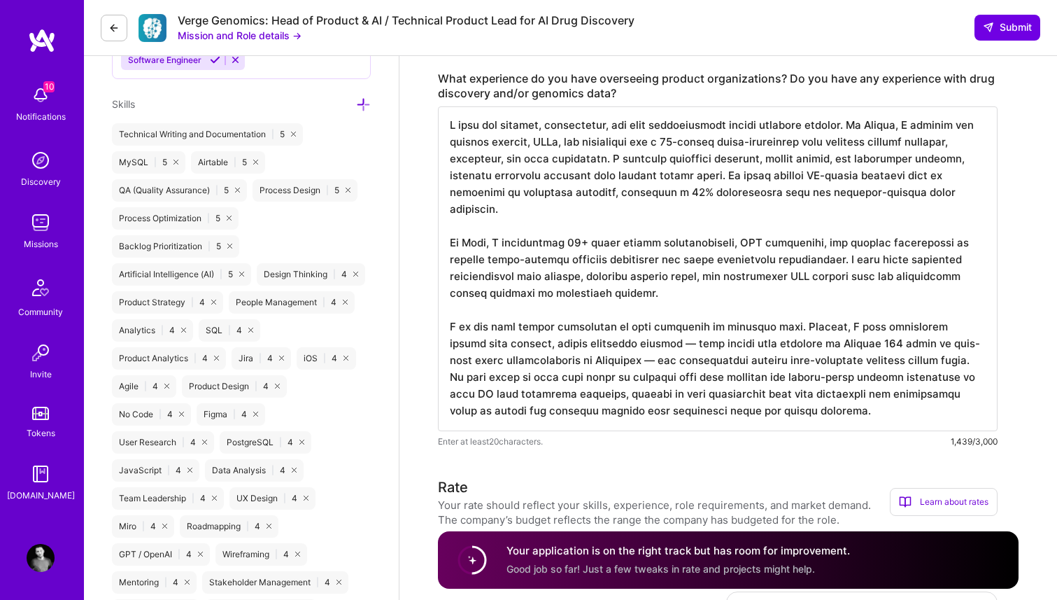
click at [561, 192] on textarea at bounding box center [718, 268] width 560 height 325
click at [716, 194] on textarea at bounding box center [718, 268] width 560 height 325
click at [800, 193] on textarea at bounding box center [718, 268] width 560 height 325
click at [827, 194] on textarea at bounding box center [718, 268] width 560 height 325
click at [876, 194] on textarea at bounding box center [718, 268] width 560 height 325
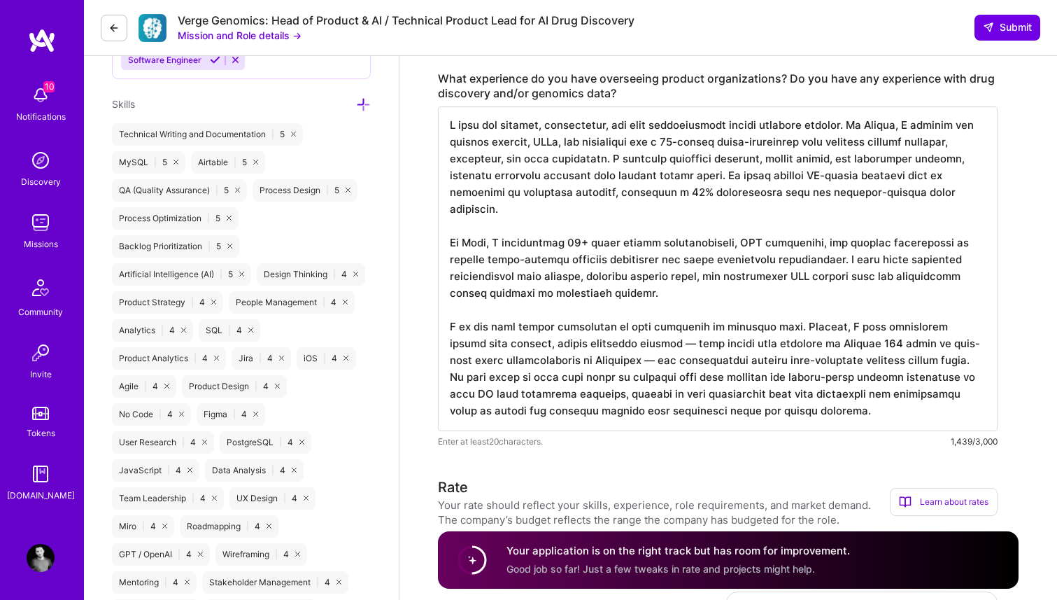
click at [521, 236] on textarea at bounding box center [718, 268] width 560 height 325
click at [642, 237] on textarea at bounding box center [718, 268] width 560 height 325
click at [688, 238] on textarea at bounding box center [718, 268] width 560 height 325
click at [735, 244] on textarea at bounding box center [718, 268] width 560 height 325
click at [761, 243] on textarea at bounding box center [718, 268] width 560 height 325
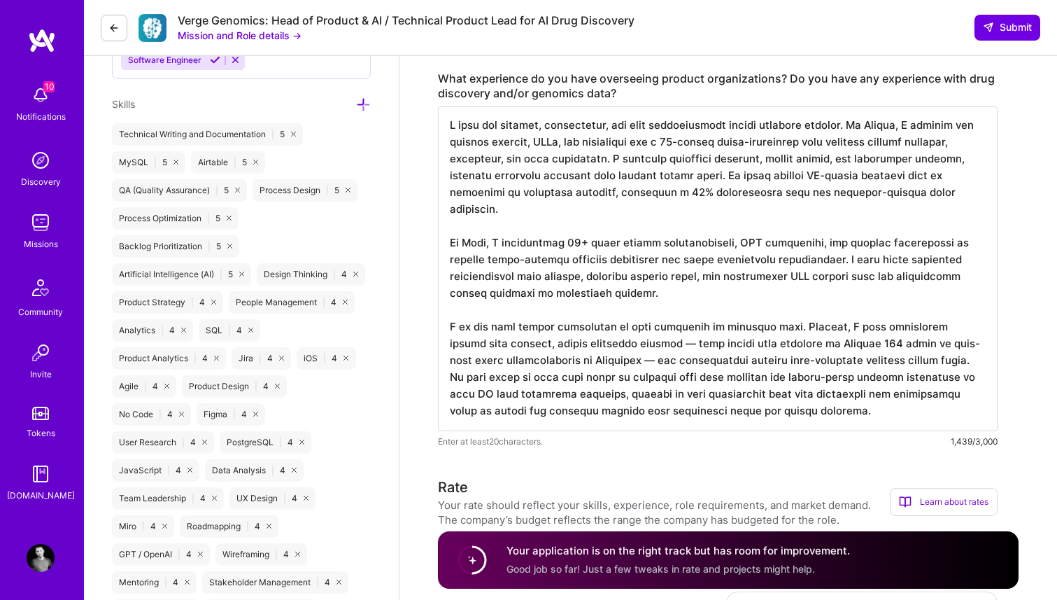
click at [837, 246] on textarea at bounding box center [718, 268] width 560 height 325
click at [887, 246] on textarea at bounding box center [718, 268] width 560 height 325
click at [494, 269] on textarea at bounding box center [718, 268] width 560 height 325
click at [592, 269] on textarea at bounding box center [718, 268] width 560 height 325
click at [716, 260] on textarea at bounding box center [718, 268] width 560 height 325
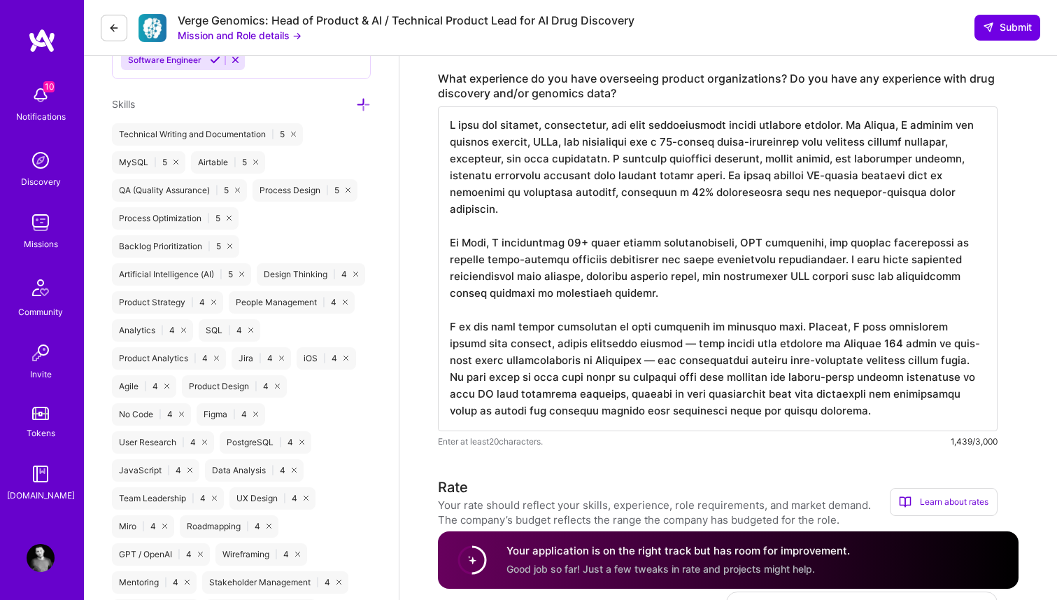
click at [858, 269] on textarea at bounding box center [718, 268] width 560 height 325
click at [556, 269] on textarea at bounding box center [718, 268] width 560 height 325
click at [542, 284] on textarea at bounding box center [718, 268] width 560 height 325
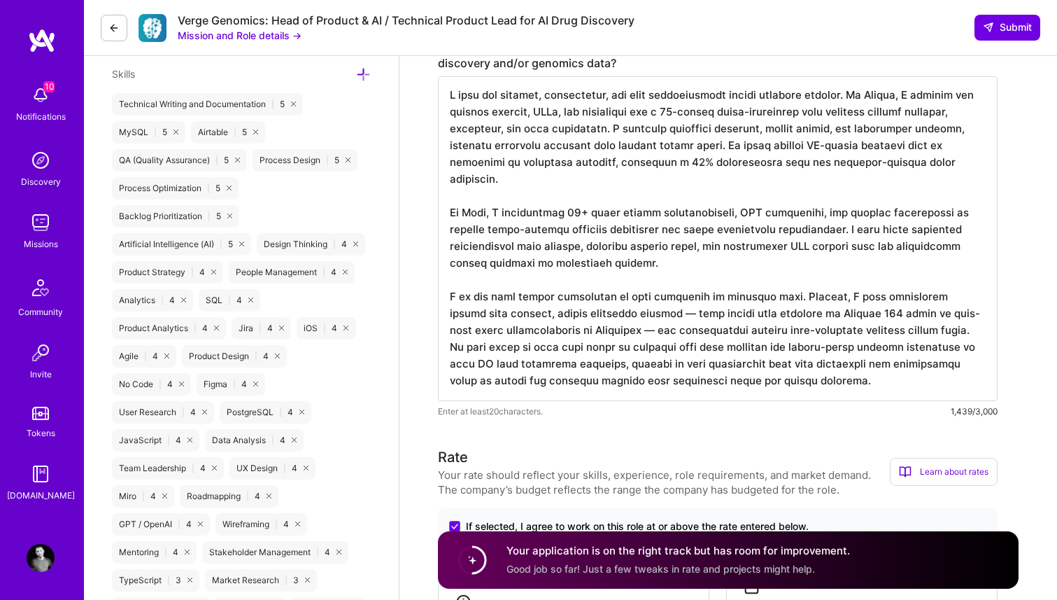
click at [706, 252] on textarea at bounding box center [718, 238] width 560 height 325
click at [774, 248] on textarea at bounding box center [718, 238] width 560 height 325
click at [838, 246] on textarea at bounding box center [718, 238] width 560 height 325
click at [551, 265] on textarea at bounding box center [718, 238] width 560 height 325
drag, startPoint x: 495, startPoint y: 299, endPoint x: 644, endPoint y: 299, distance: 149.7
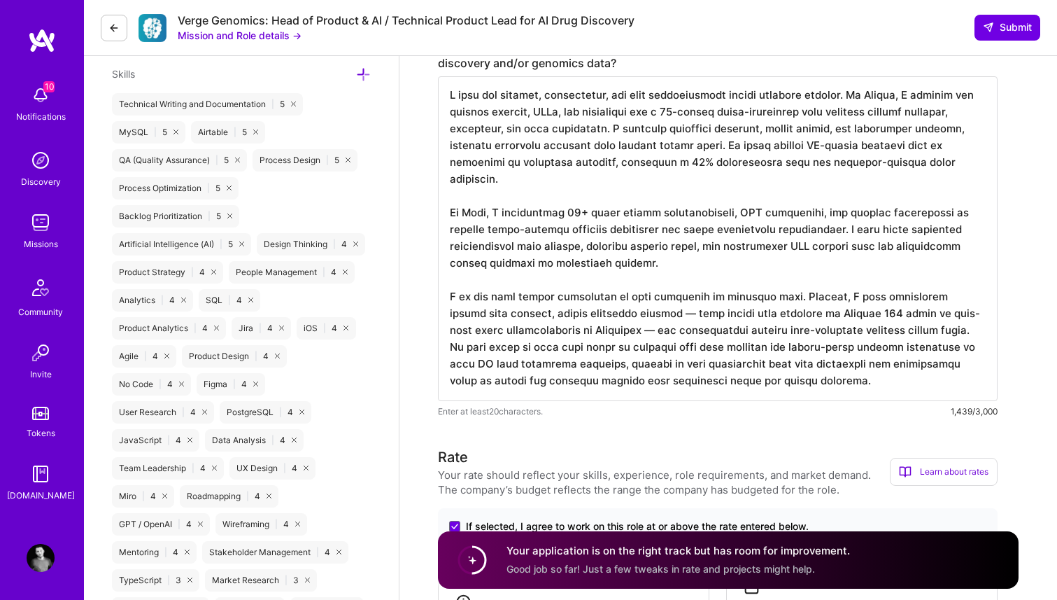
click at [646, 299] on textarea at bounding box center [718, 238] width 560 height 325
click at [754, 299] on textarea at bounding box center [718, 238] width 560 height 325
click at [829, 297] on textarea at bounding box center [718, 238] width 560 height 325
drag, startPoint x: 504, startPoint y: 313, endPoint x: 564, endPoint y: 313, distance: 60.2
click at [562, 313] on textarea at bounding box center [718, 238] width 560 height 325
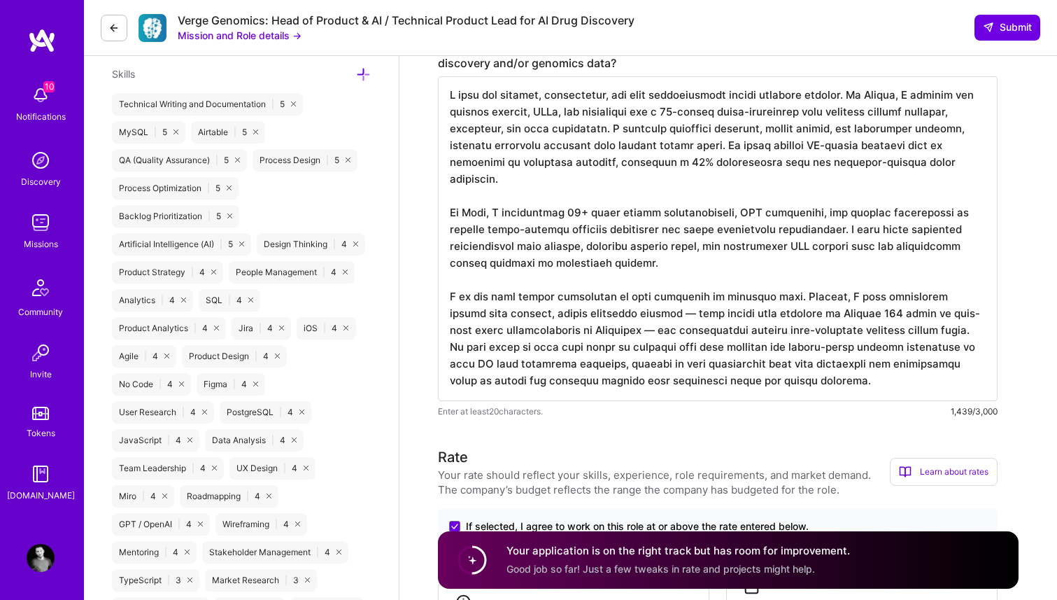
click at [654, 313] on textarea at bounding box center [718, 238] width 560 height 325
click at [591, 332] on textarea at bounding box center [718, 238] width 560 height 325
click at [728, 331] on textarea at bounding box center [718, 238] width 560 height 325
click at [786, 331] on textarea at bounding box center [718, 238] width 560 height 325
click at [622, 319] on textarea at bounding box center [718, 238] width 560 height 325
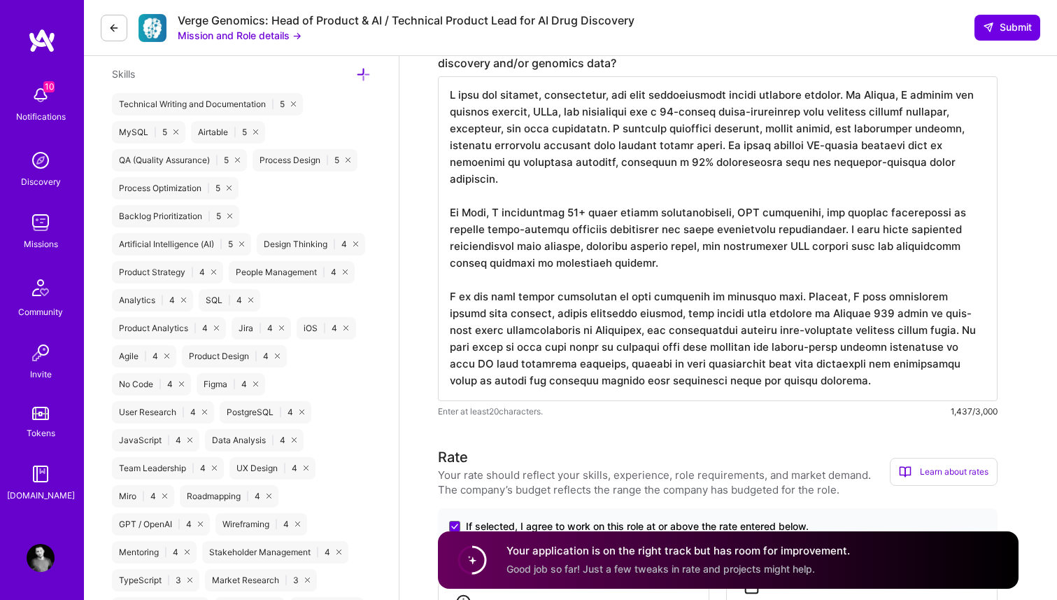
click at [600, 316] on textarea at bounding box center [718, 238] width 560 height 325
click at [670, 333] on textarea at bounding box center [718, 238] width 560 height 325
click at [596, 329] on textarea at bounding box center [718, 238] width 560 height 325
click at [665, 327] on textarea at bounding box center [718, 238] width 560 height 325
click at [684, 331] on textarea at bounding box center [718, 238] width 560 height 325
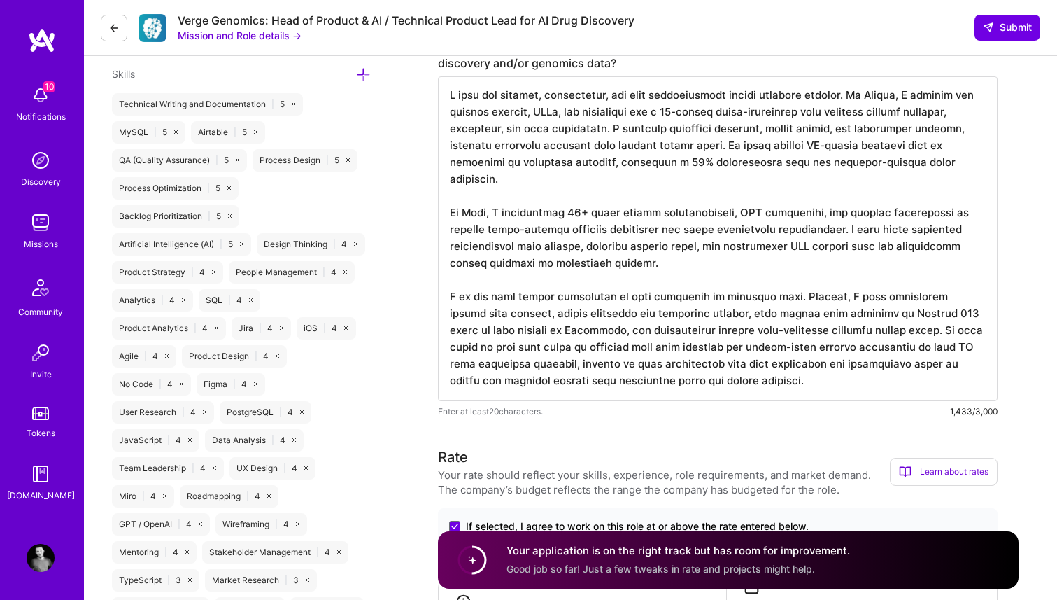
click at [741, 335] on textarea at bounding box center [718, 238] width 560 height 325
click at [627, 344] on textarea at bounding box center [718, 238] width 560 height 325
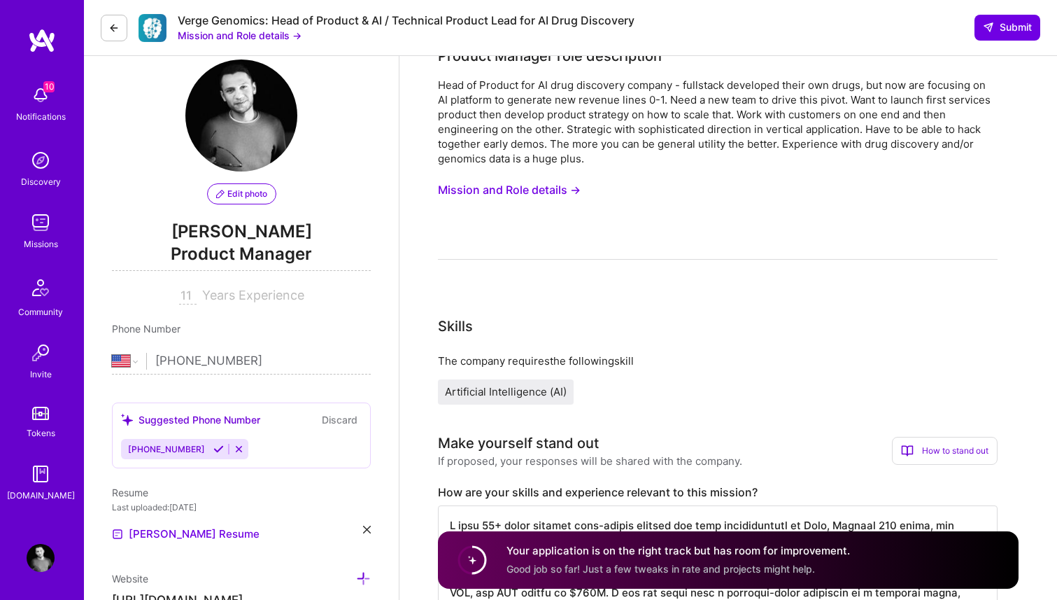
scroll to position [0, 0]
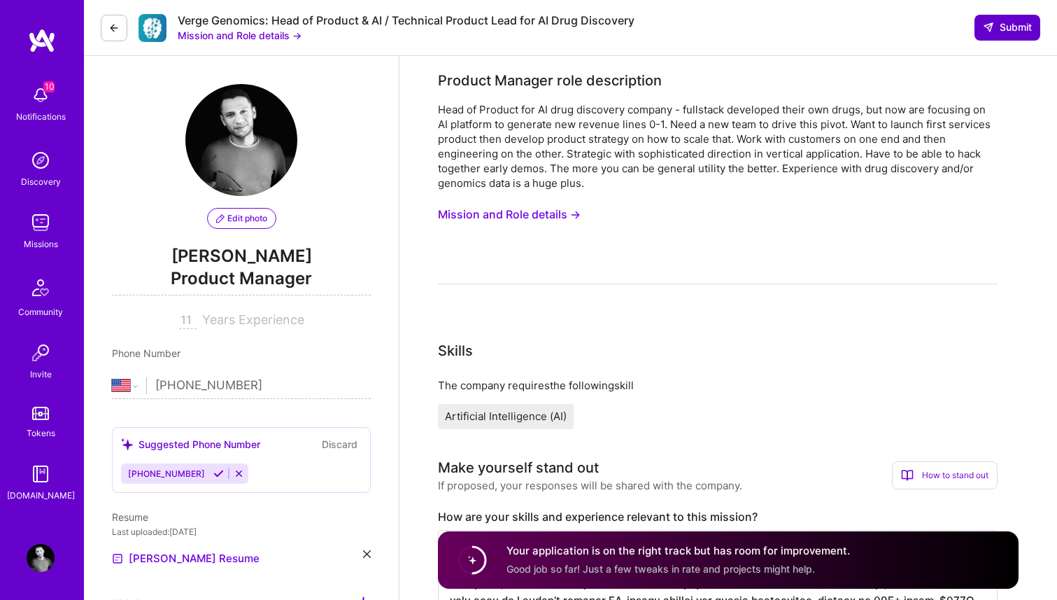
type textarea "I have led product, engineering, and data organizations across multiple domains…"
click at [990, 28] on icon at bounding box center [988, 27] width 11 height 11
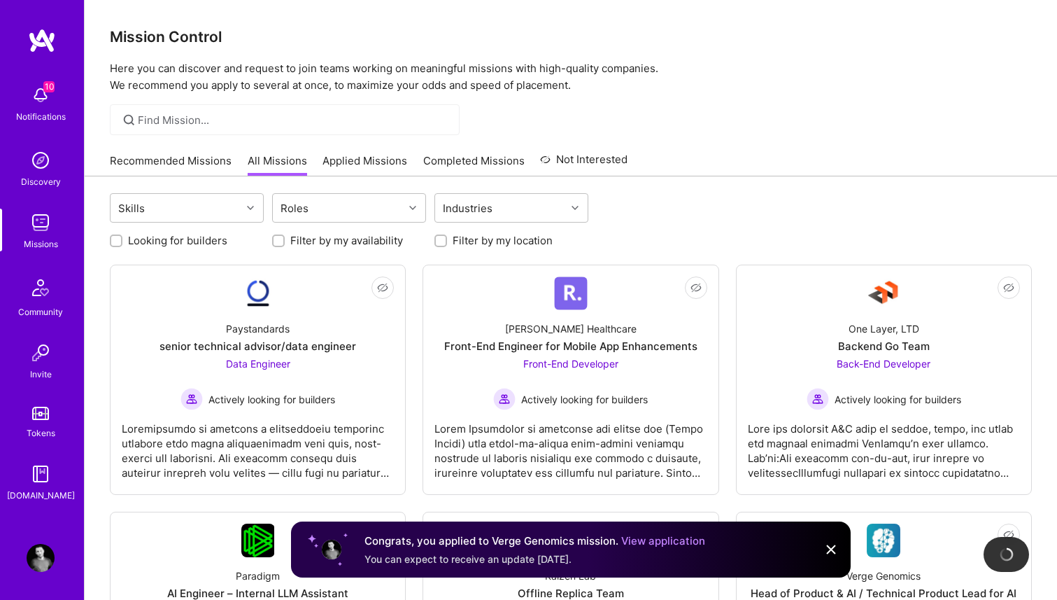
click at [201, 160] on link "Recommended Missions" at bounding box center [171, 164] width 122 height 23
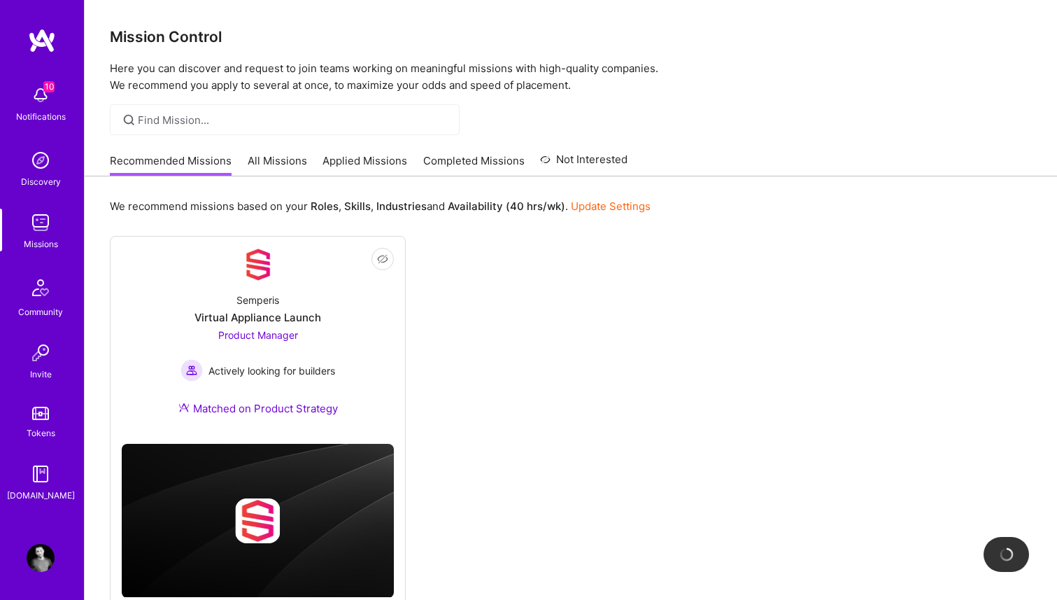
scroll to position [57, 0]
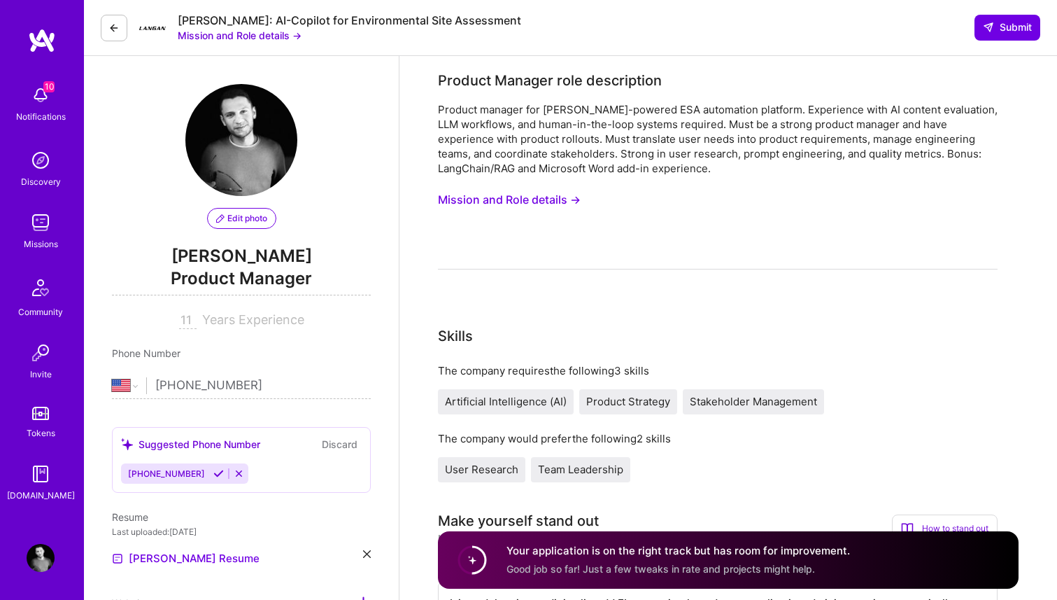
select select "US"
